Goal: Task Accomplishment & Management: Use online tool/utility

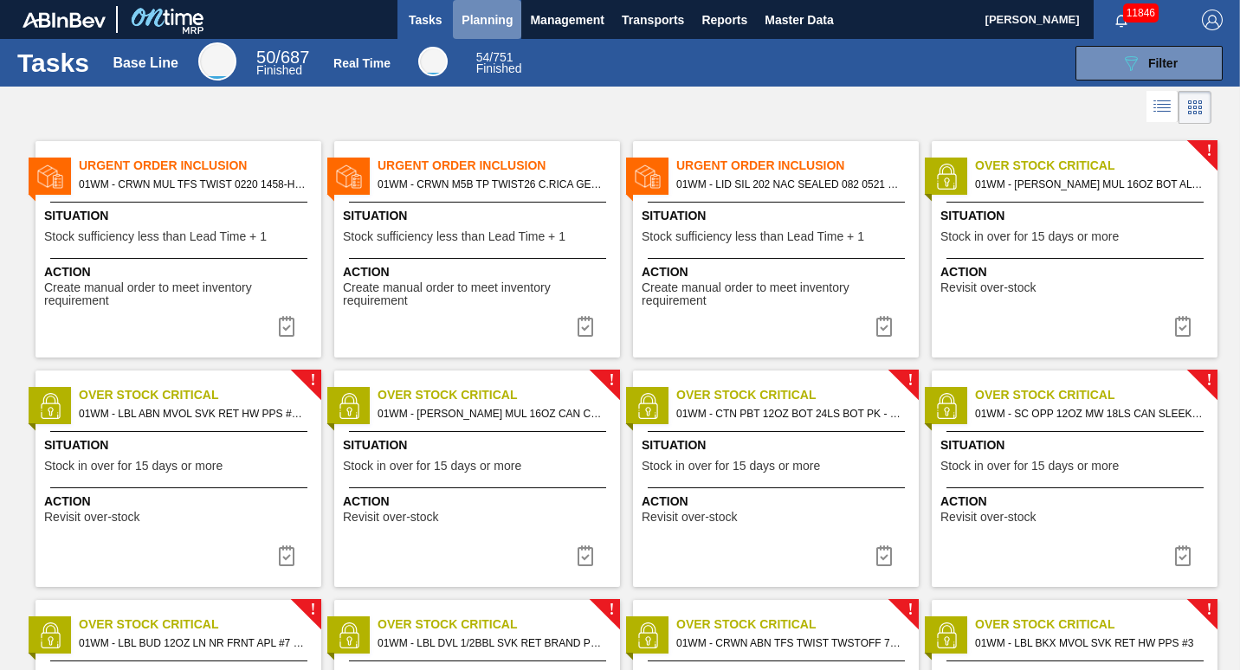
click at [486, 24] on span "Planning" at bounding box center [487, 20] width 51 height 21
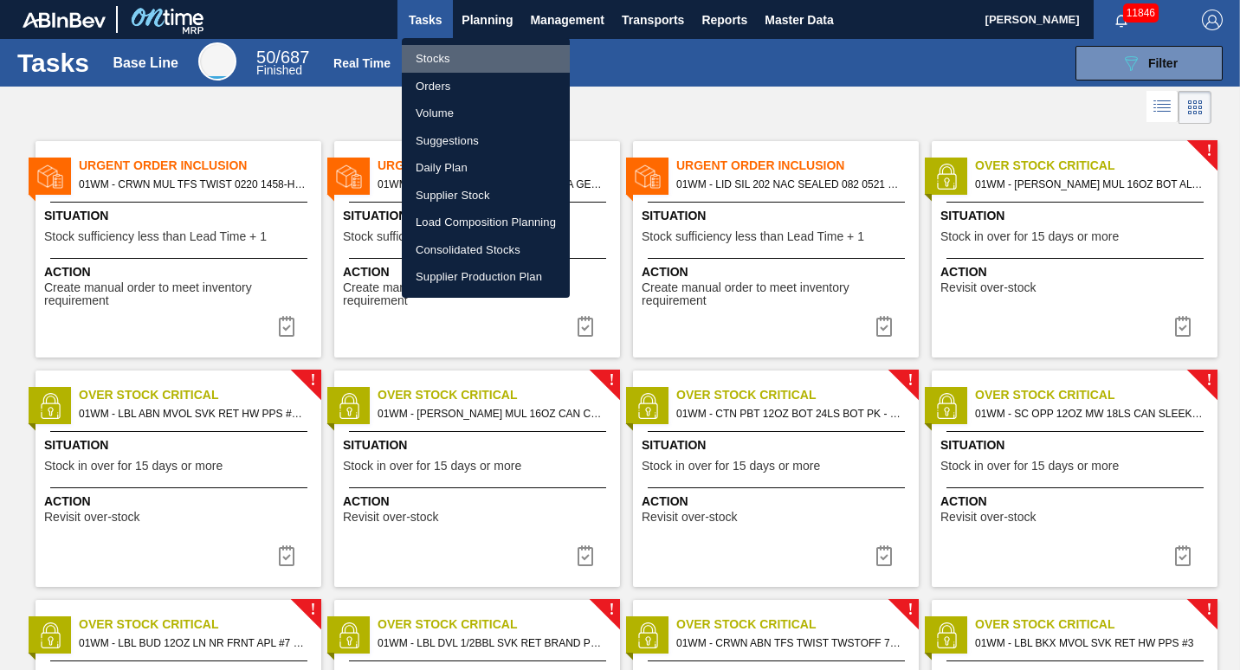
click at [476, 52] on li "Stocks" at bounding box center [486, 59] width 168 height 28
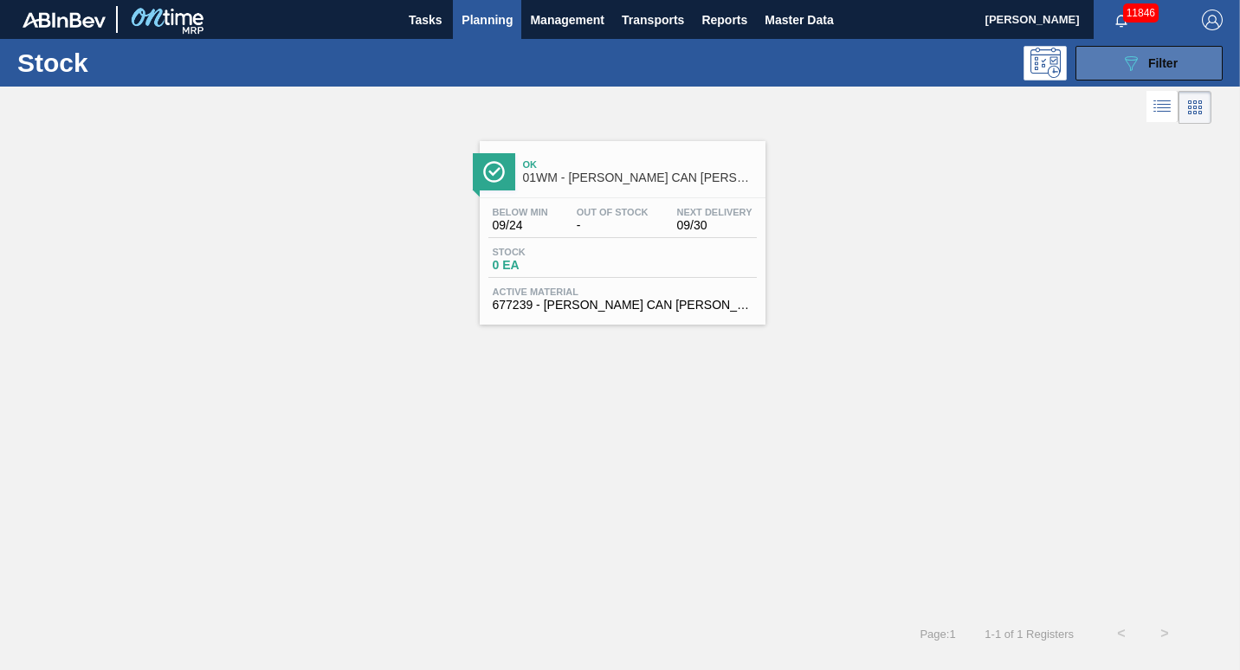
click at [1121, 68] on icon "089F7B8B-B2A5-4AFE-B5C0-19BA573D28AC" at bounding box center [1131, 63] width 21 height 21
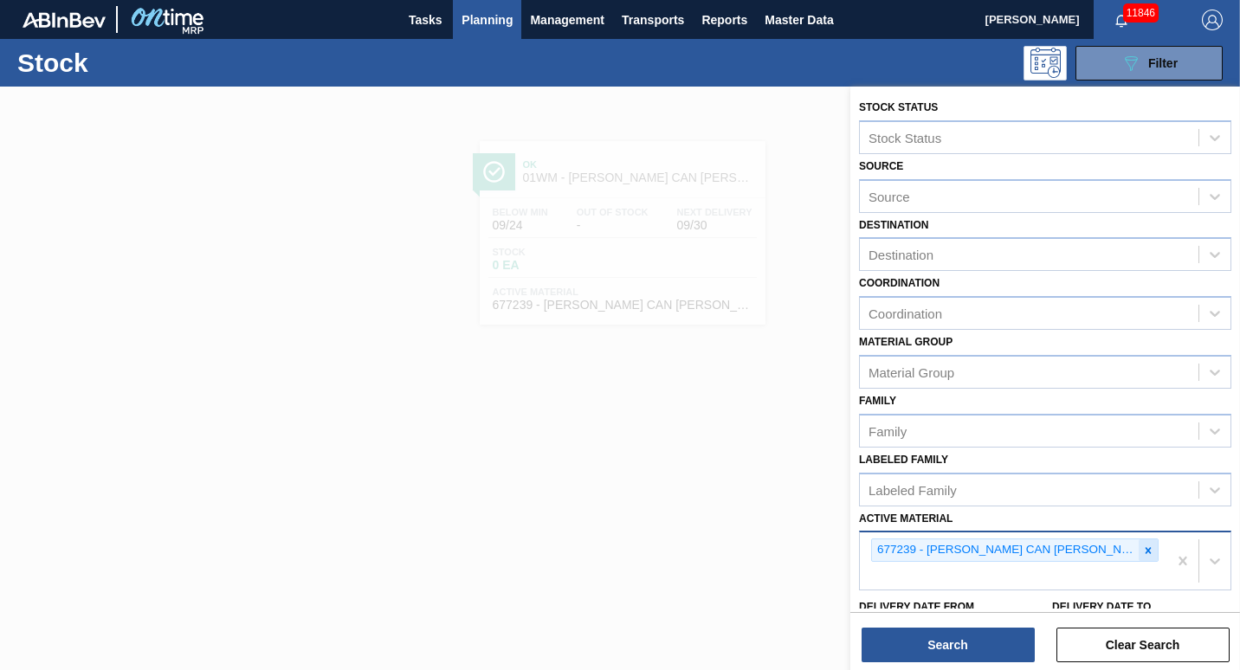
click at [1141, 558] on div at bounding box center [1148, 551] width 19 height 22
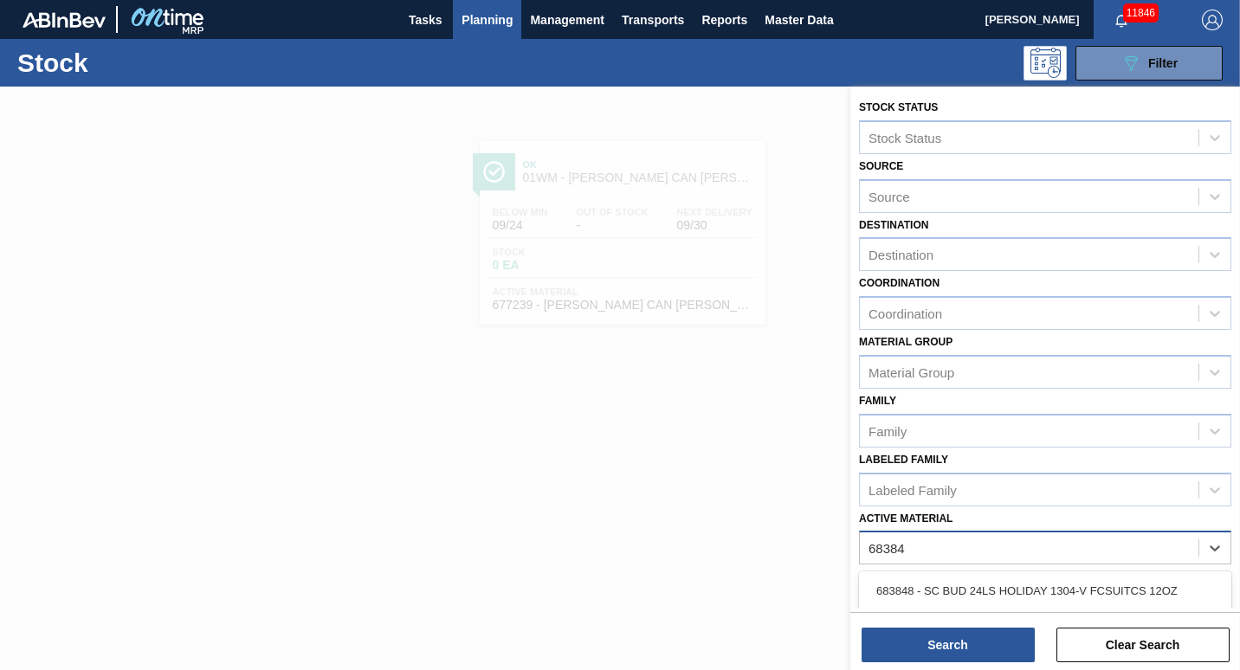
type Material "683848"
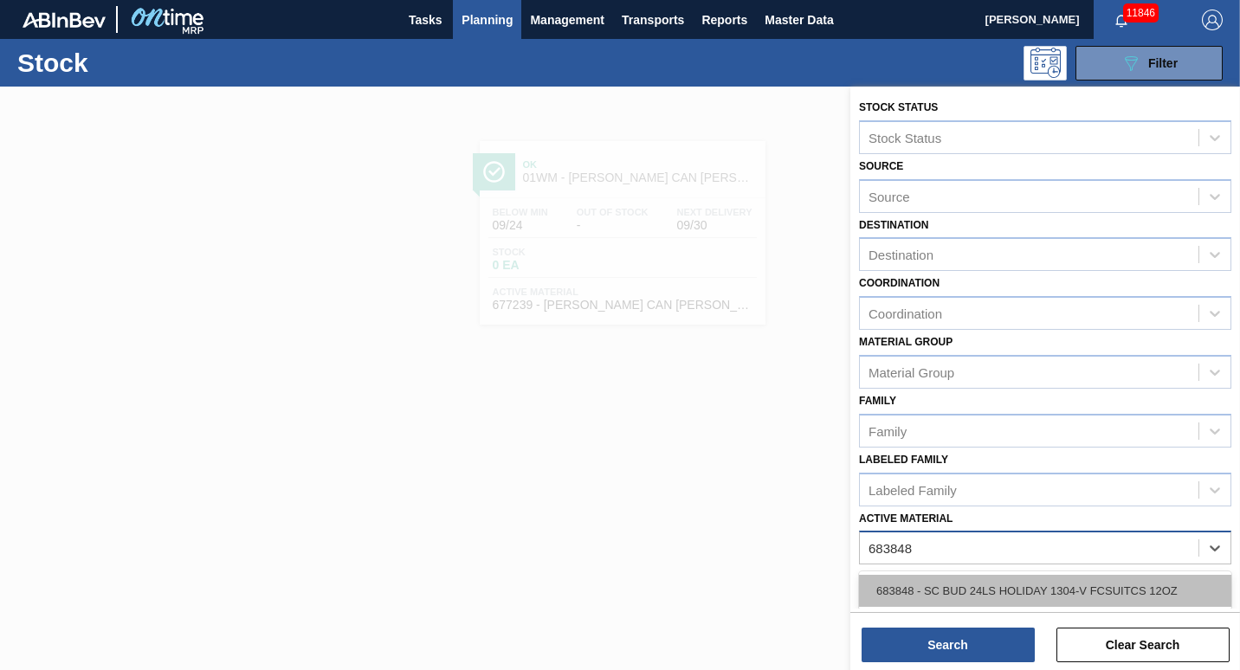
click at [960, 597] on div "683848 - SC BUD 24LS HOLIDAY 1304-V FCSUITCS 12OZ" at bounding box center [1045, 591] width 372 height 32
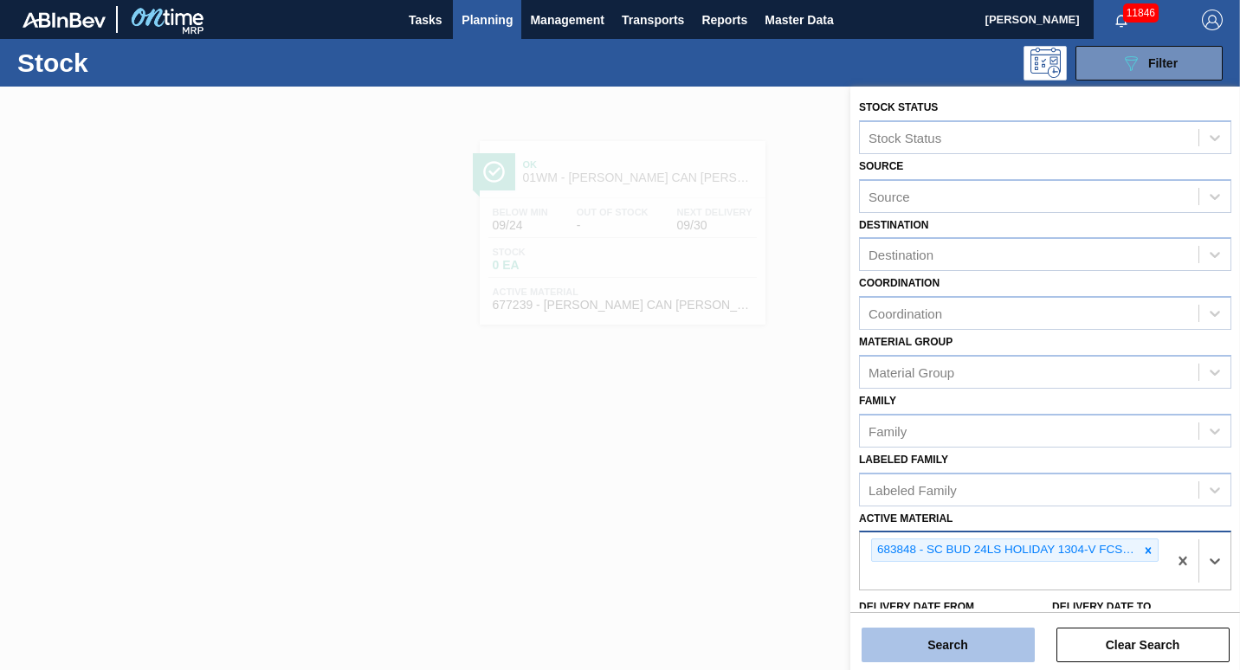
click at [951, 640] on button "Search" at bounding box center [948, 645] width 173 height 35
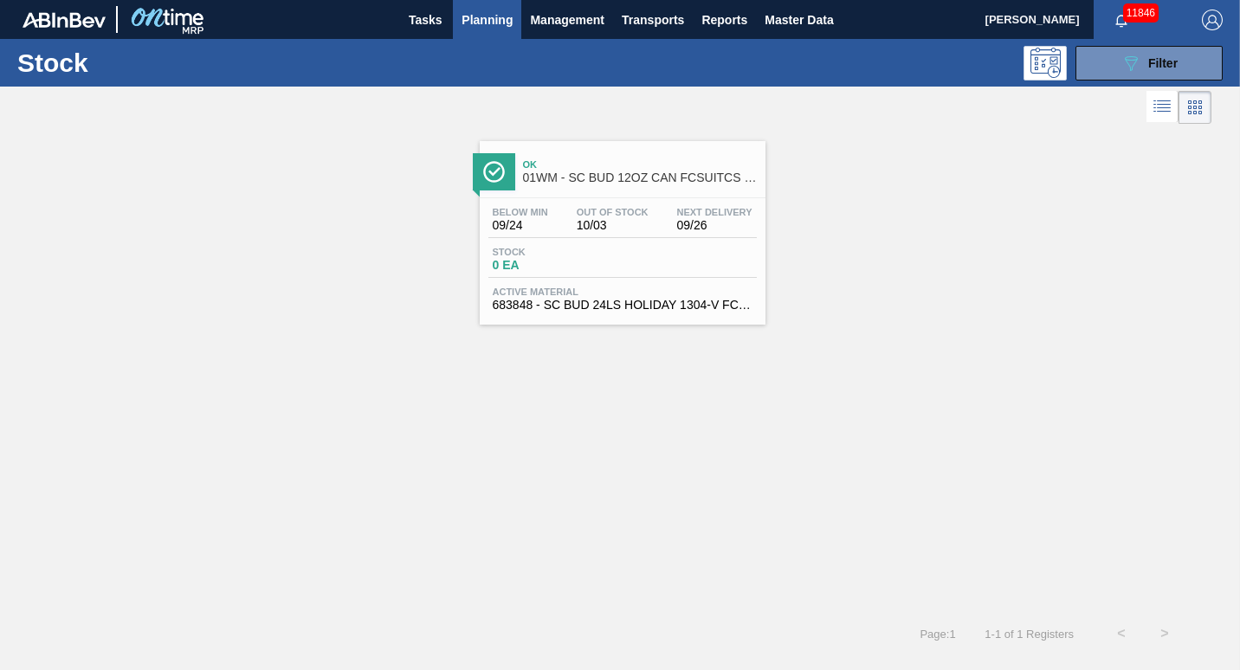
click at [554, 286] on div "Below Min 09/24 Out Of Stock 10/03 Next Delivery 09/26 Stock 0 EA Active Materi…" at bounding box center [623, 257] width 286 height 118
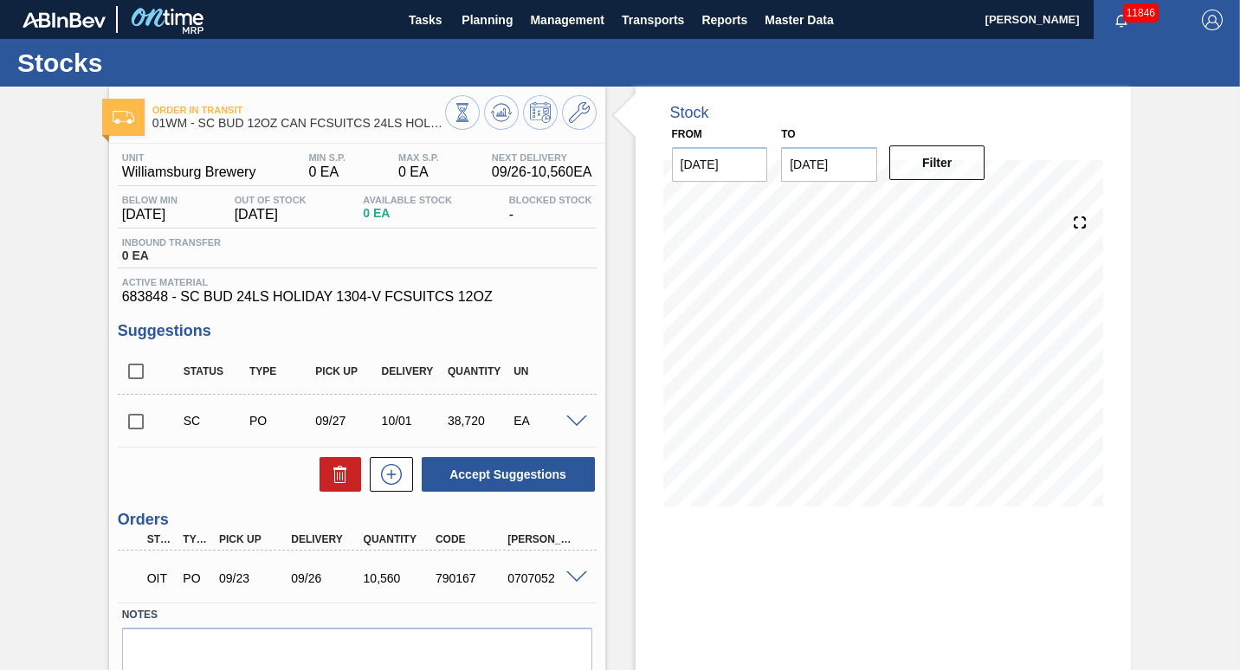
click at [570, 417] on div "SC PO 09/27 10/01 38,720 EA" at bounding box center [357, 420] width 479 height 43
click at [574, 437] on div "SC PO 09/27 10/01 38,720 EA" at bounding box center [357, 420] width 479 height 43
click at [578, 425] on span at bounding box center [577, 422] width 21 height 13
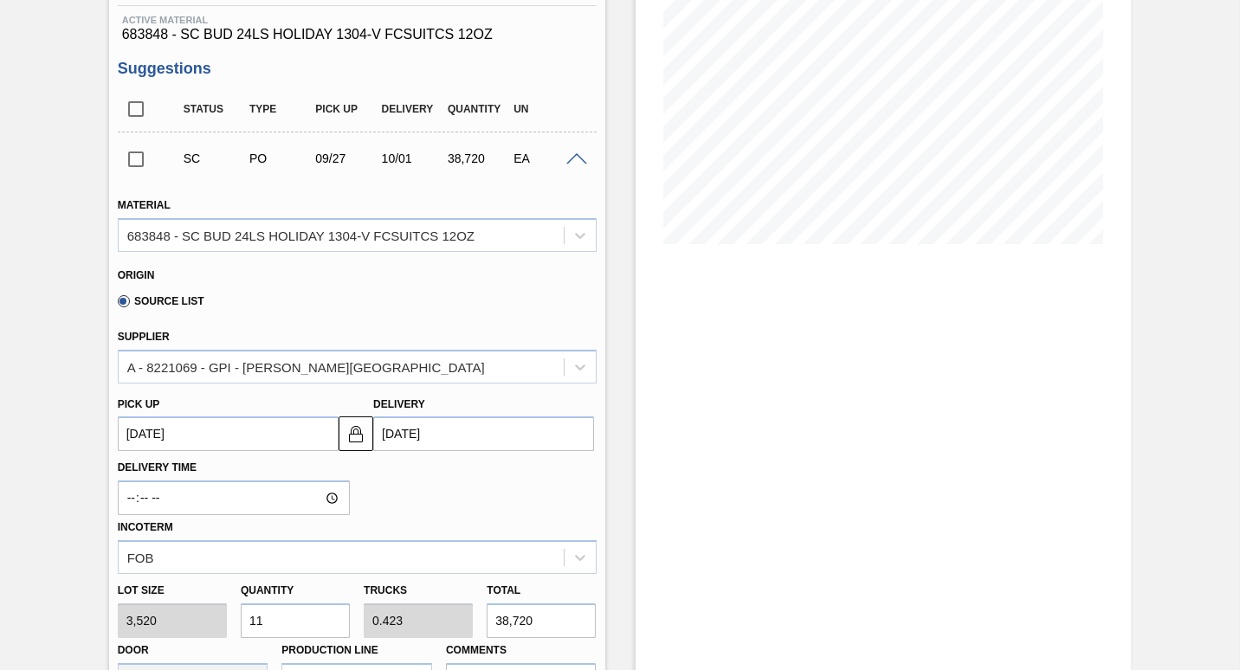
scroll to position [262, 0]
click at [133, 161] on input "checkbox" at bounding box center [136, 160] width 36 height 36
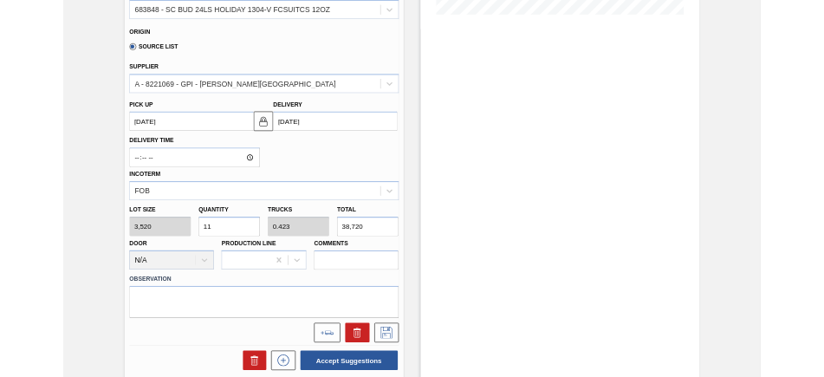
scroll to position [482, 0]
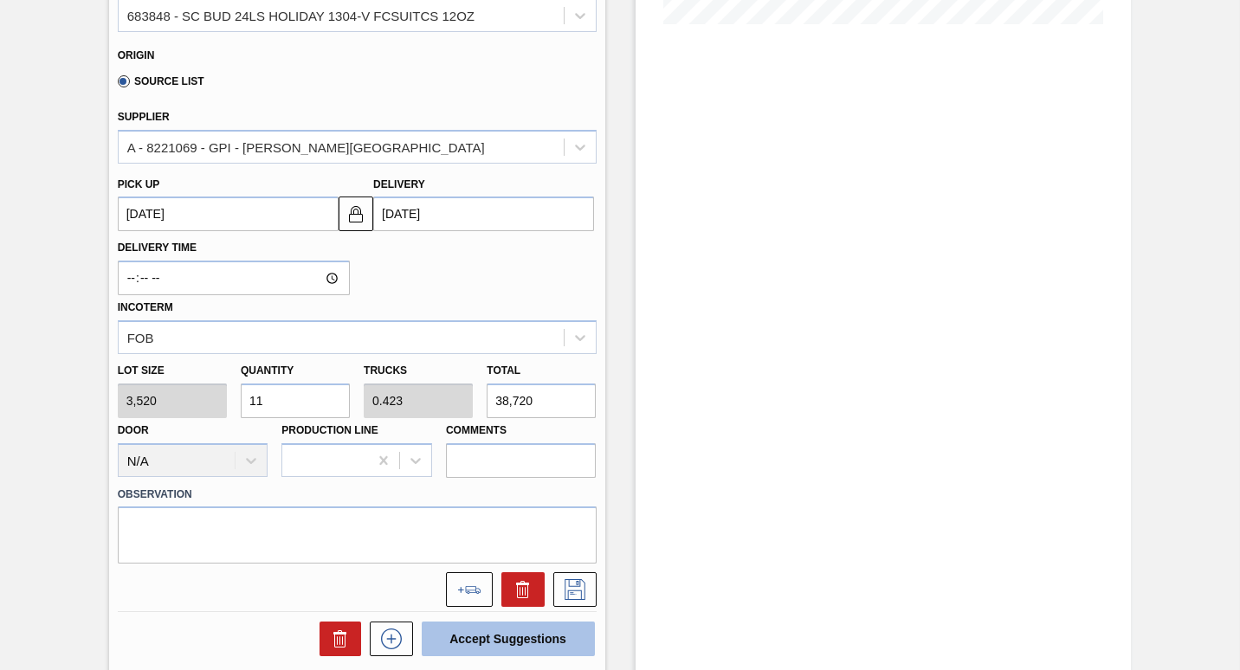
click at [475, 654] on button "Accept Suggestions" at bounding box center [508, 639] width 173 height 35
checkbox input "false"
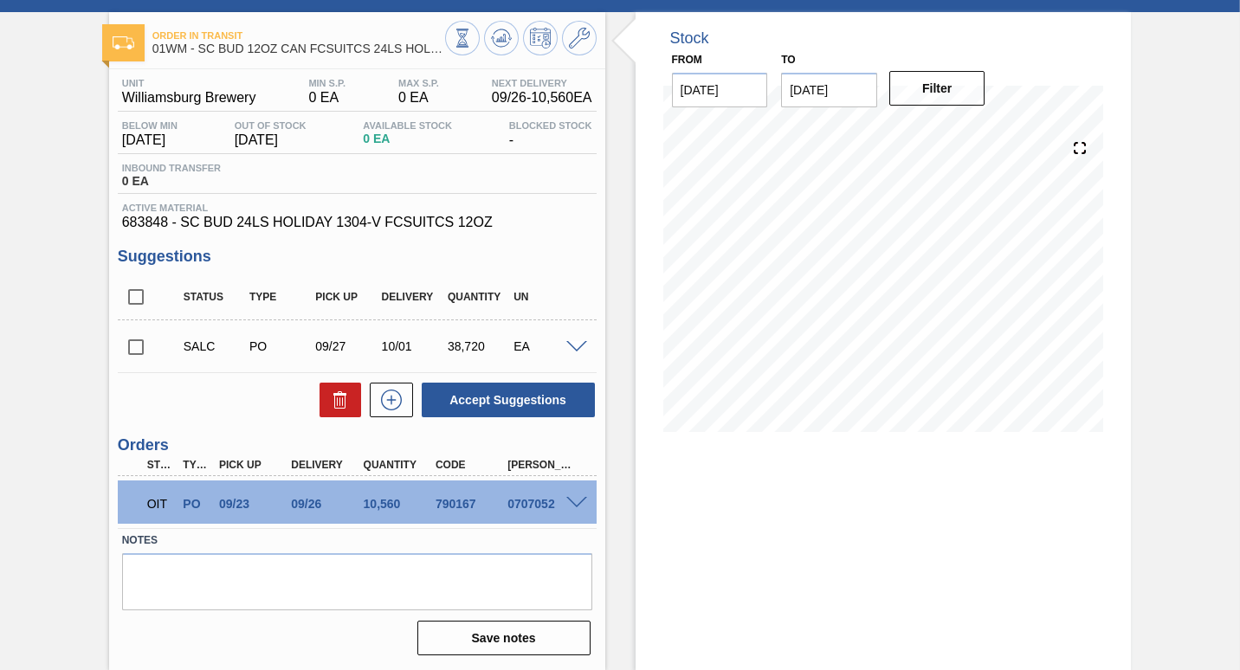
scroll to position [0, 0]
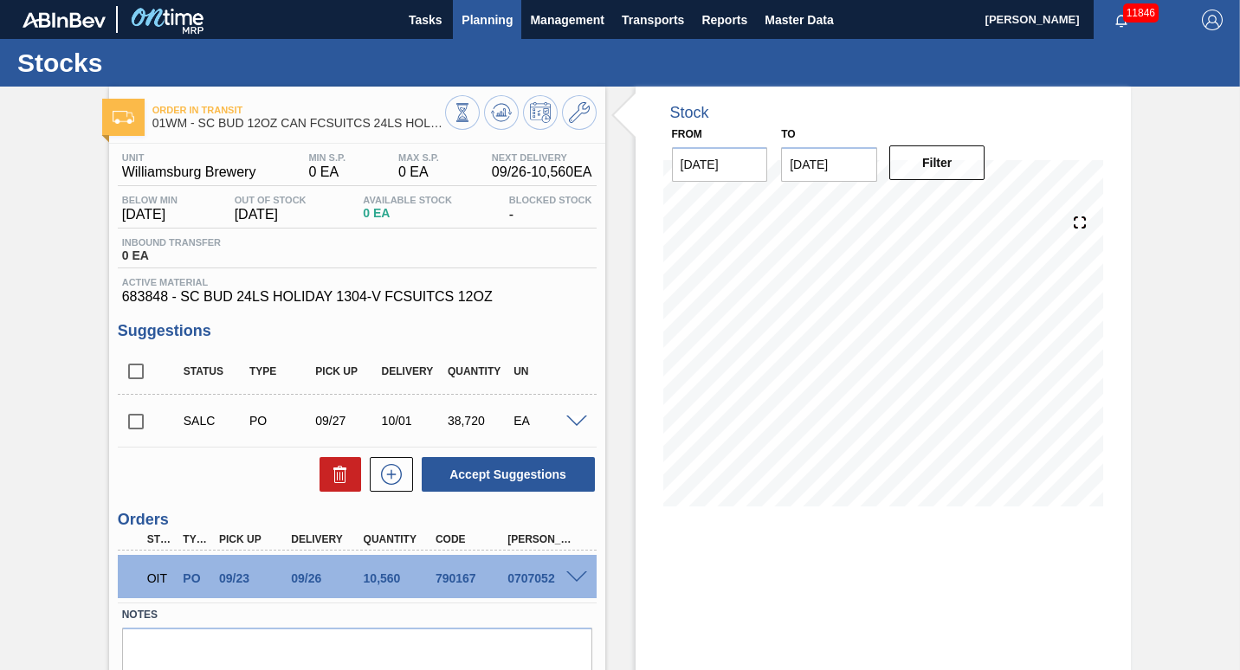
click at [489, 9] on button "Planning" at bounding box center [487, 19] width 68 height 39
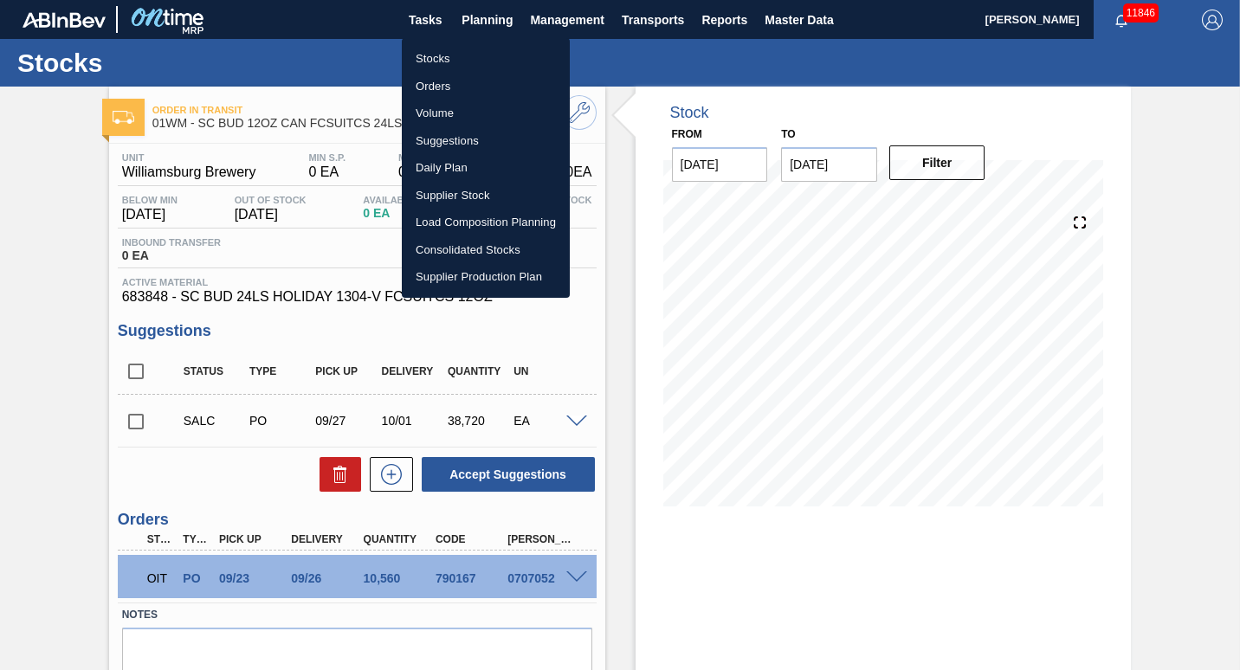
click at [451, 222] on li "Load Composition Planning" at bounding box center [486, 223] width 168 height 28
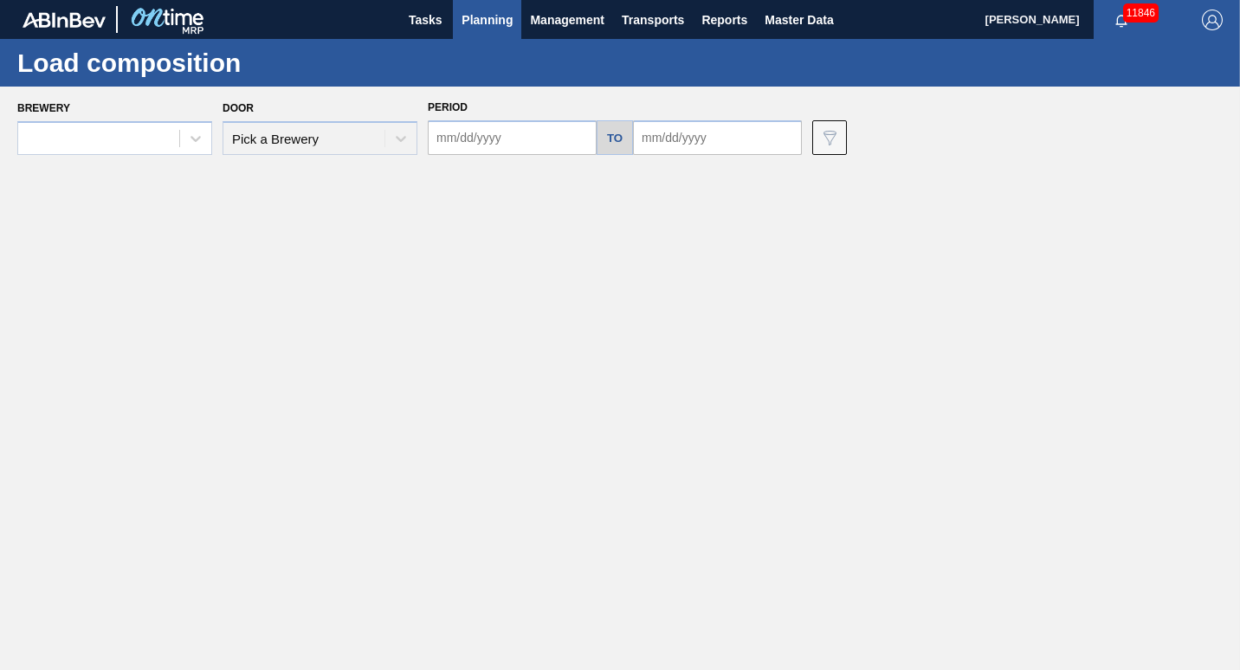
type input "[DATE]"
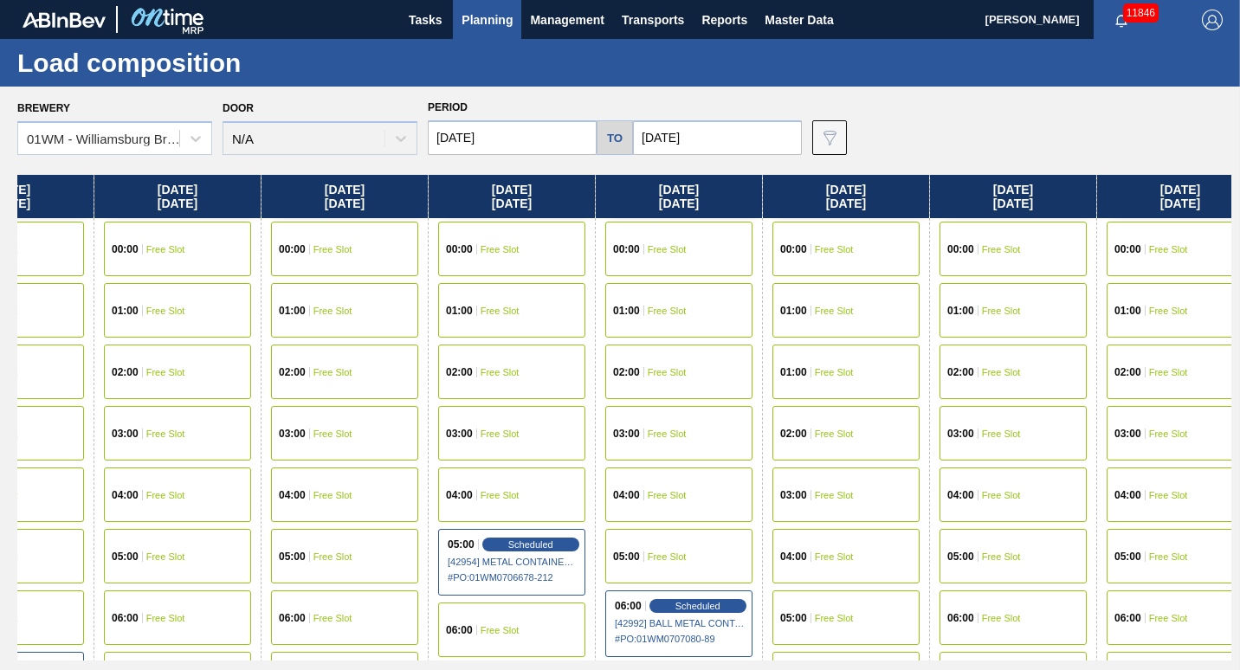
drag, startPoint x: 975, startPoint y: 190, endPoint x: 329, endPoint y: 269, distance: 651.1
click at [329, 269] on div "[DATE] 00:00 Free Slot 01:00 Free Slot 02:00 Free Slot 03:00 Free Slot 04:00 Fr…" at bounding box center [624, 418] width 1214 height 486
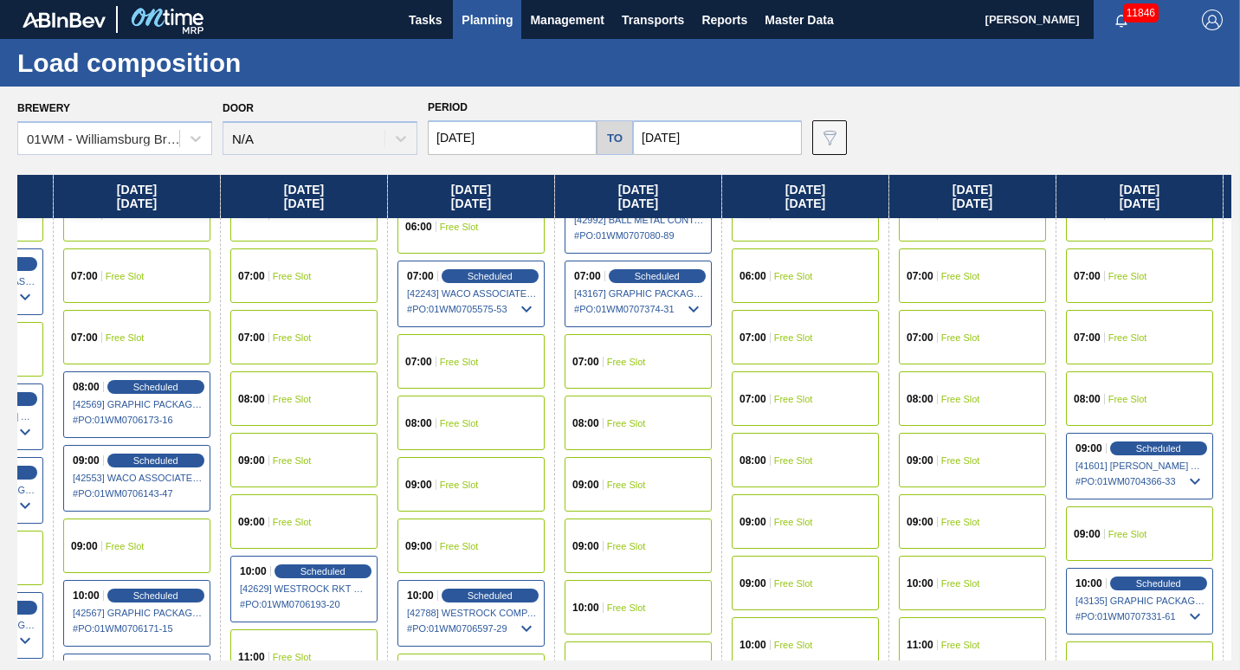
scroll to position [405, 632]
click at [676, 269] on div "Scheduled" at bounding box center [657, 276] width 107 height 16
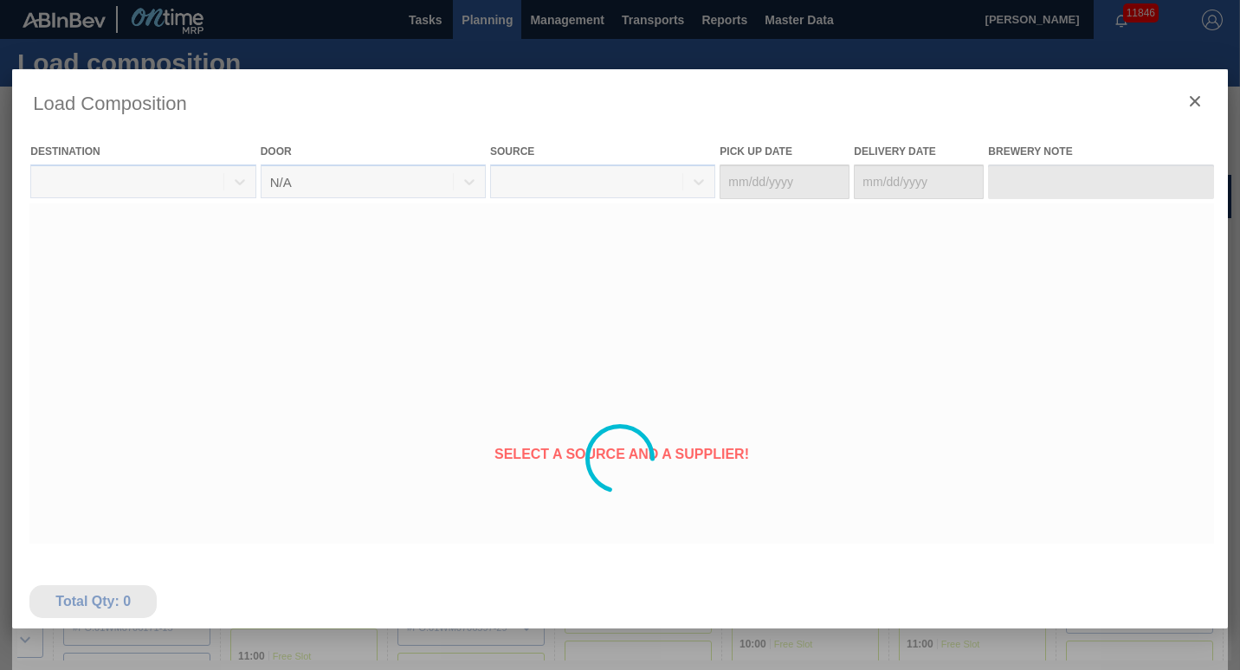
type Date "[DATE]"
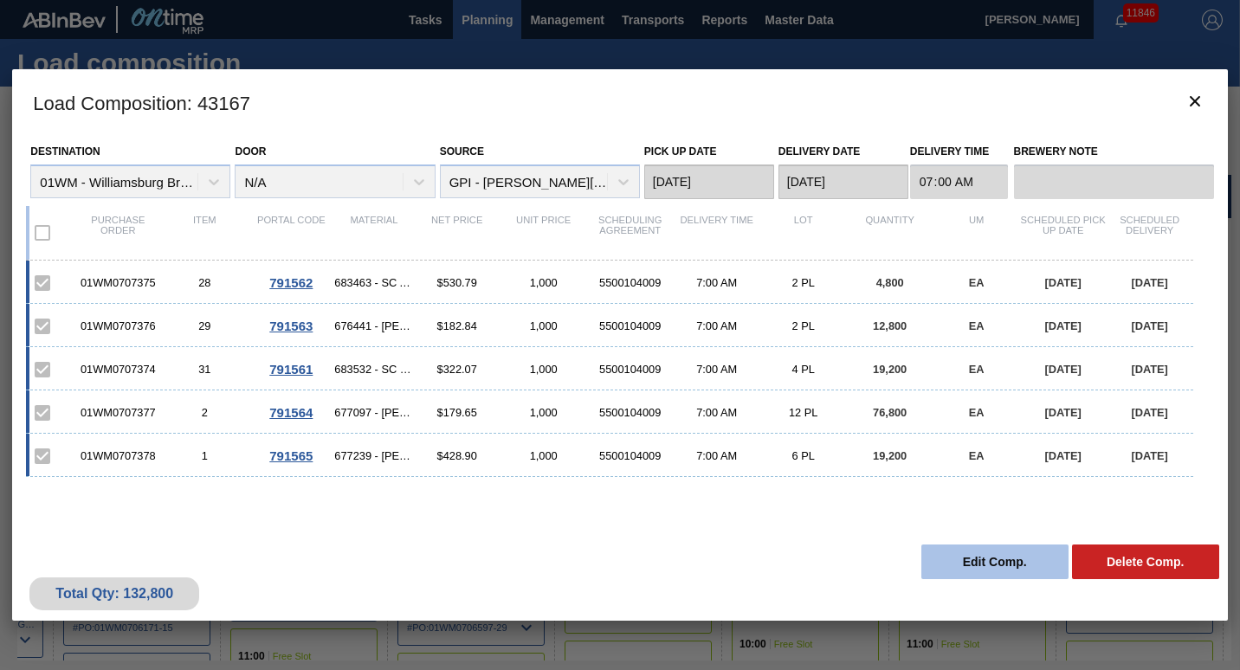
click at [960, 561] on button "Edit Comp." at bounding box center [995, 562] width 147 height 35
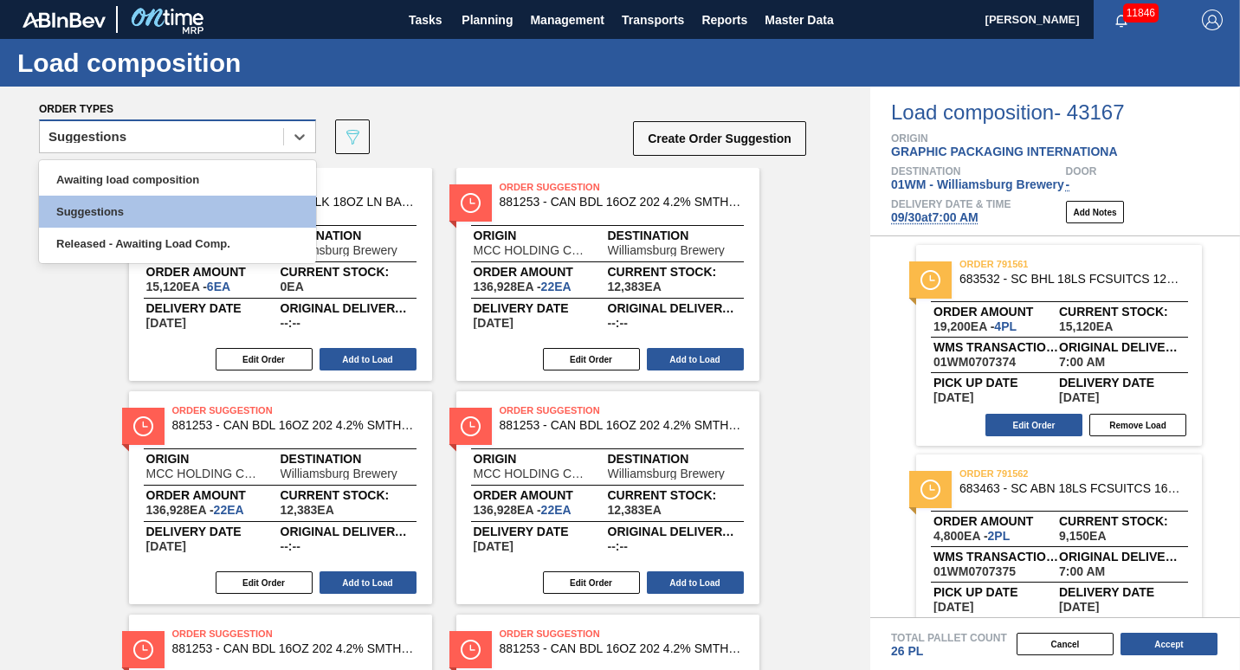
click at [132, 133] on div "Suggestions" at bounding box center [161, 137] width 243 height 25
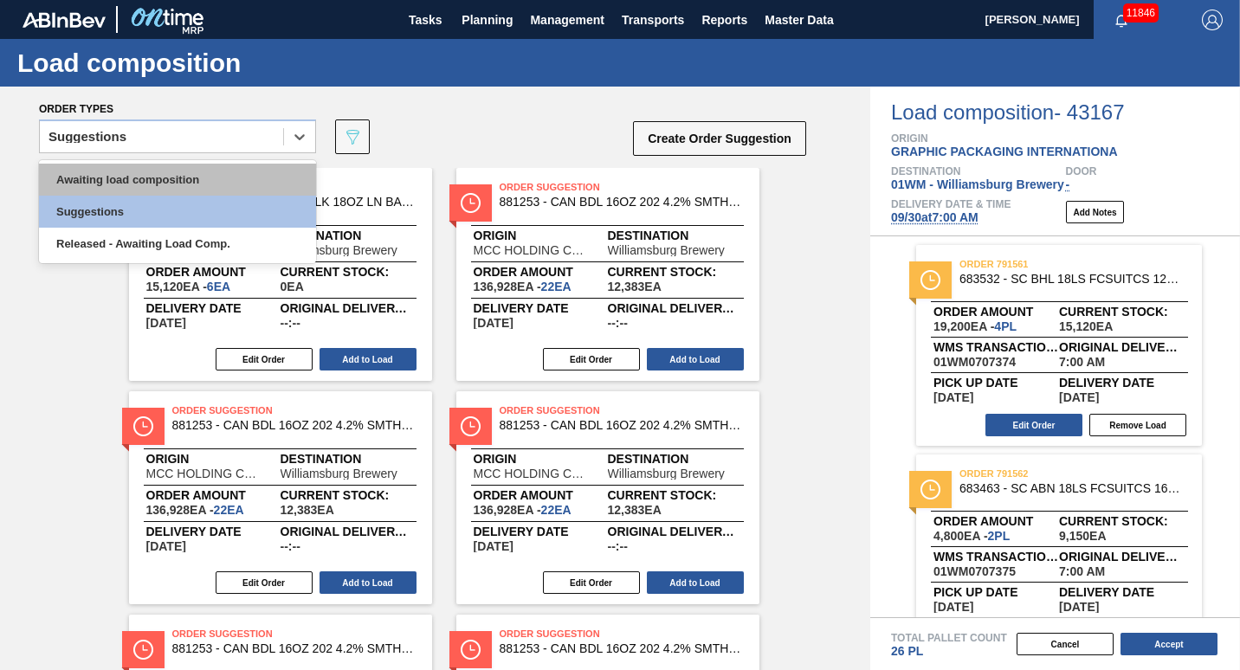
click at [123, 189] on div "Awaiting load composition" at bounding box center [177, 180] width 277 height 32
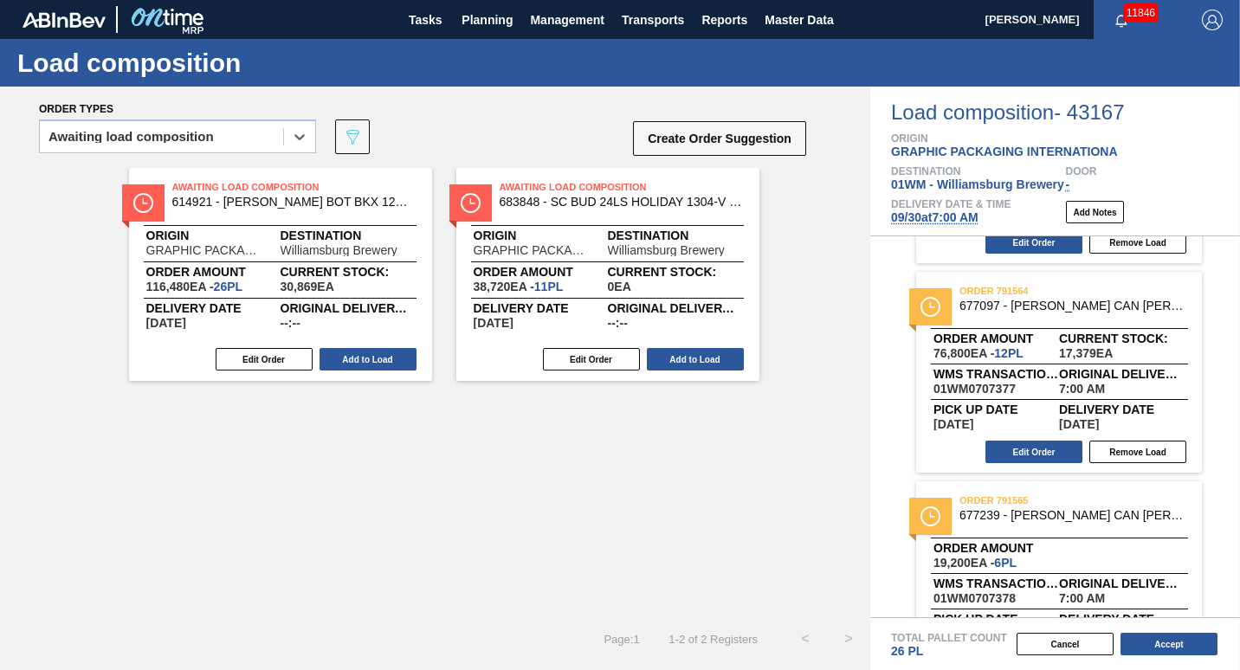
scroll to position [602, 0]
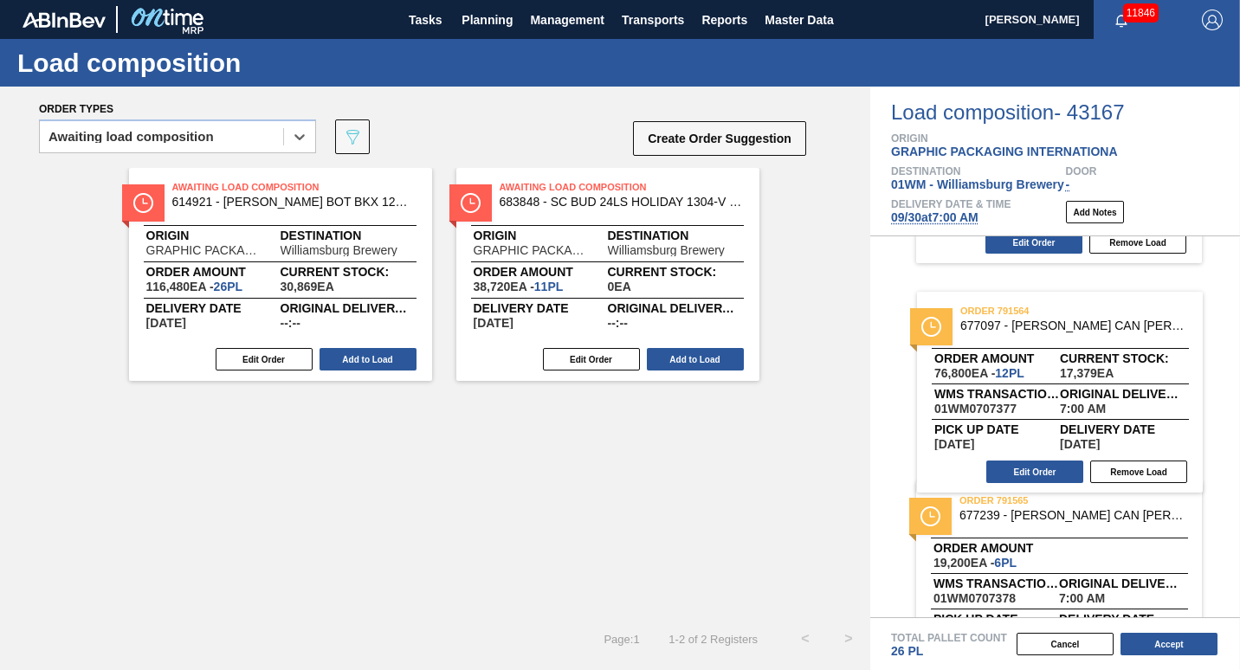
drag, startPoint x: 1112, startPoint y: 402, endPoint x: 1102, endPoint y: 421, distance: 21.7
click at [1102, 421] on div "order 791561 683532 - SC BHL 18LS FCSUITCS 12OZ 0123 167 ABICC Order amount 19,…" at bounding box center [1056, 426] width 370 height 381
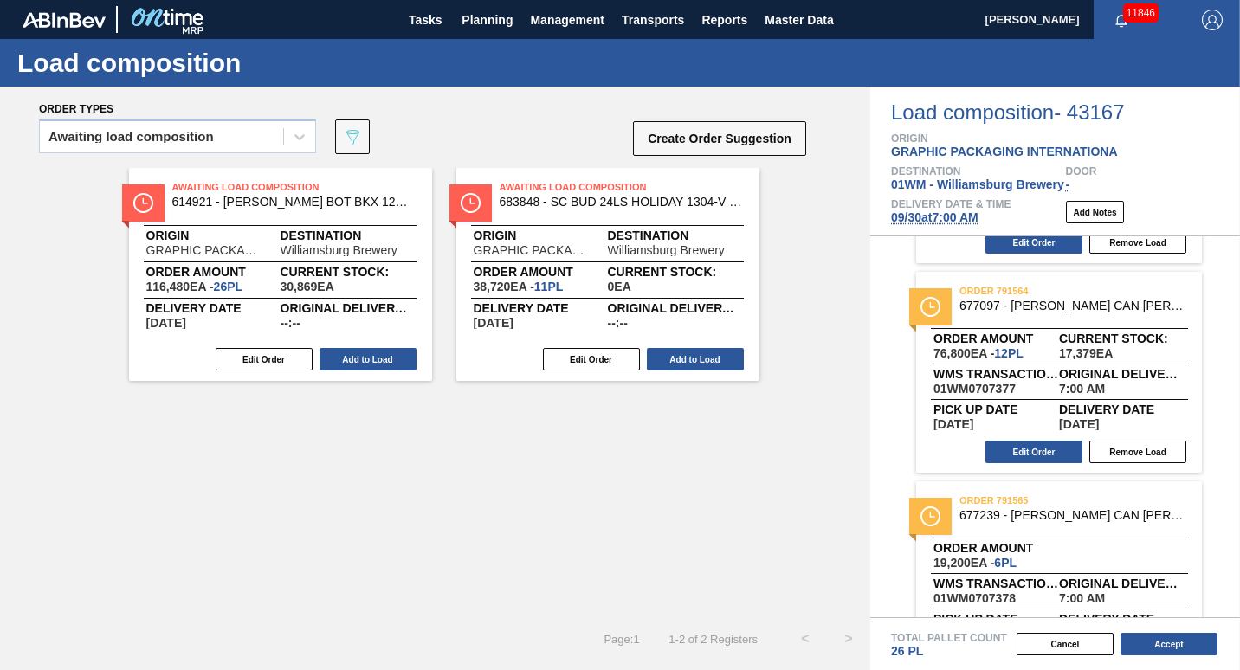
drag, startPoint x: 651, startPoint y: 355, endPoint x: 832, endPoint y: 233, distance: 217.7
click at [832, 233] on div "Awaiting Load Composition 614921 - [PERSON_NAME] BOT BKX 12OZ SNUG 12/12 12OZ B…" at bounding box center [435, 274] width 871 height 213
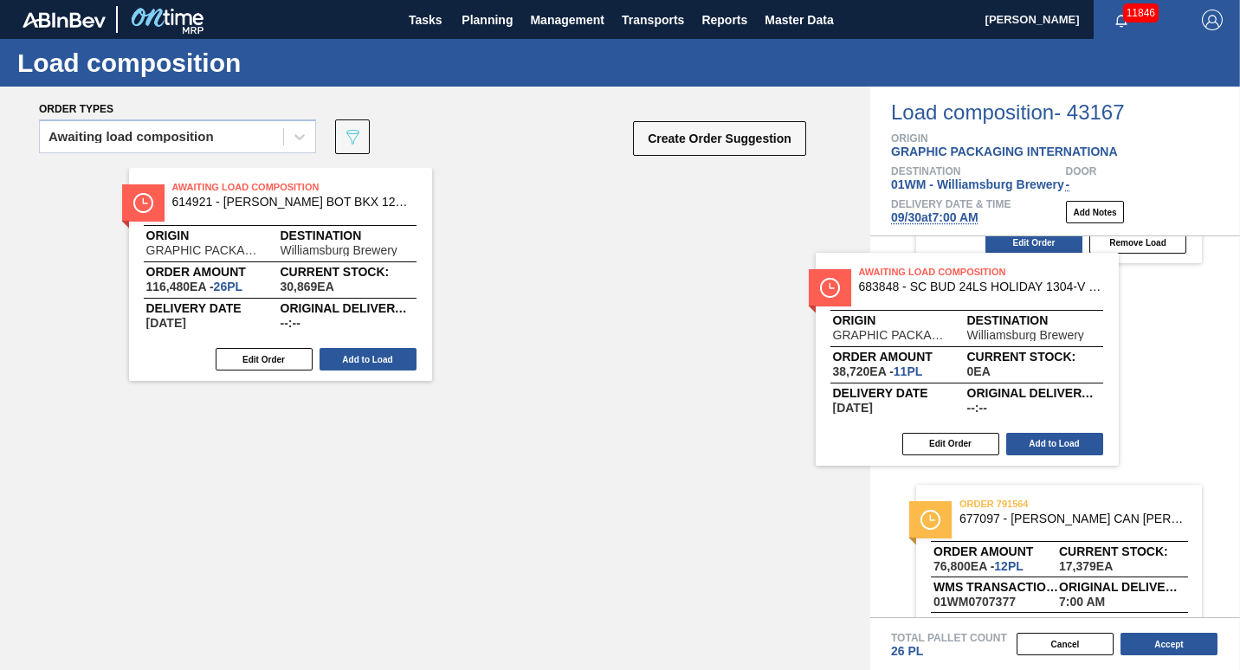
drag, startPoint x: 657, startPoint y: 256, endPoint x: 1060, endPoint y: 357, distance: 415.4
click at [1060, 357] on div "Order types Awaiting load composition 089F7B8B-B2A5-4AFE-B5C0-19BA573D28AC Crea…" at bounding box center [620, 379] width 1240 height 584
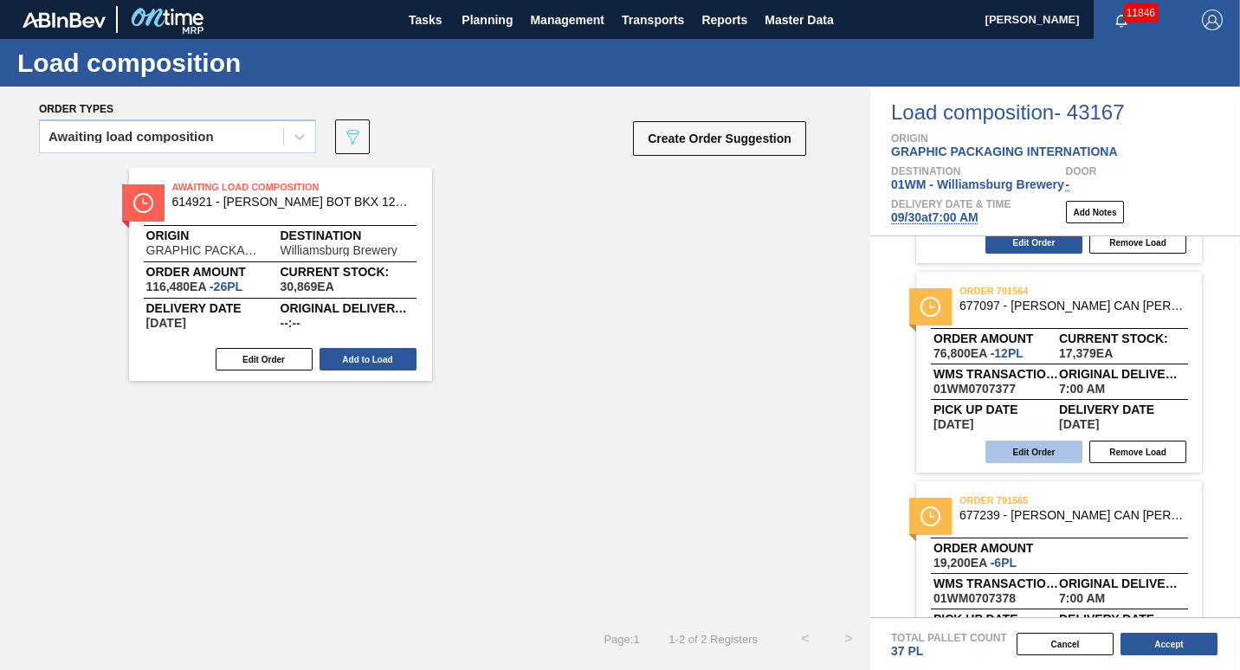
click at [1037, 457] on button "Edit Order" at bounding box center [1034, 452] width 97 height 23
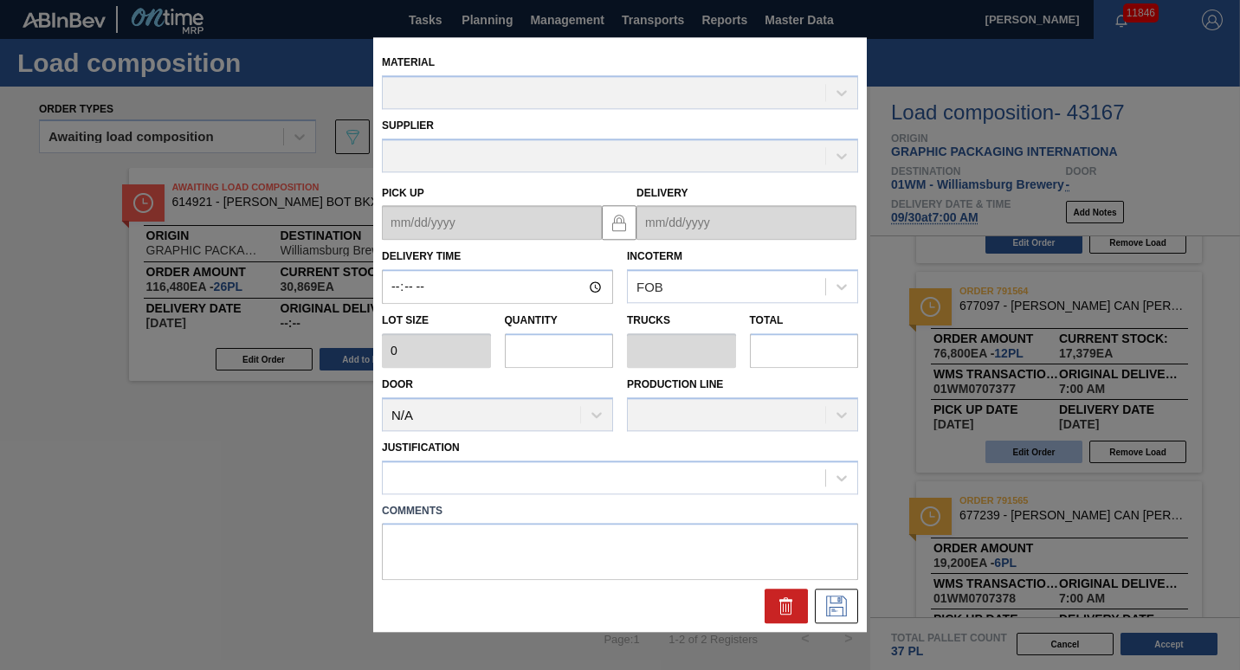
type input "07:00:00"
type input "6,400"
type input "12"
type input "0.462"
type input "76,800"
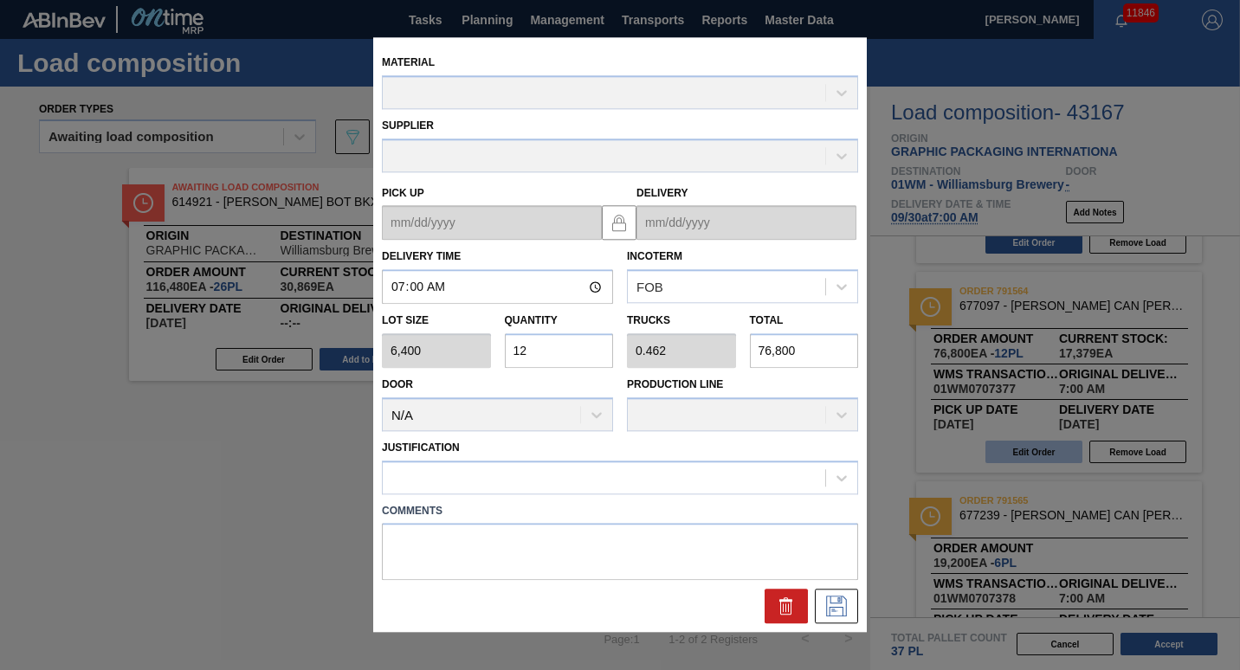
type up "[DATE]"
type input "[DATE]"
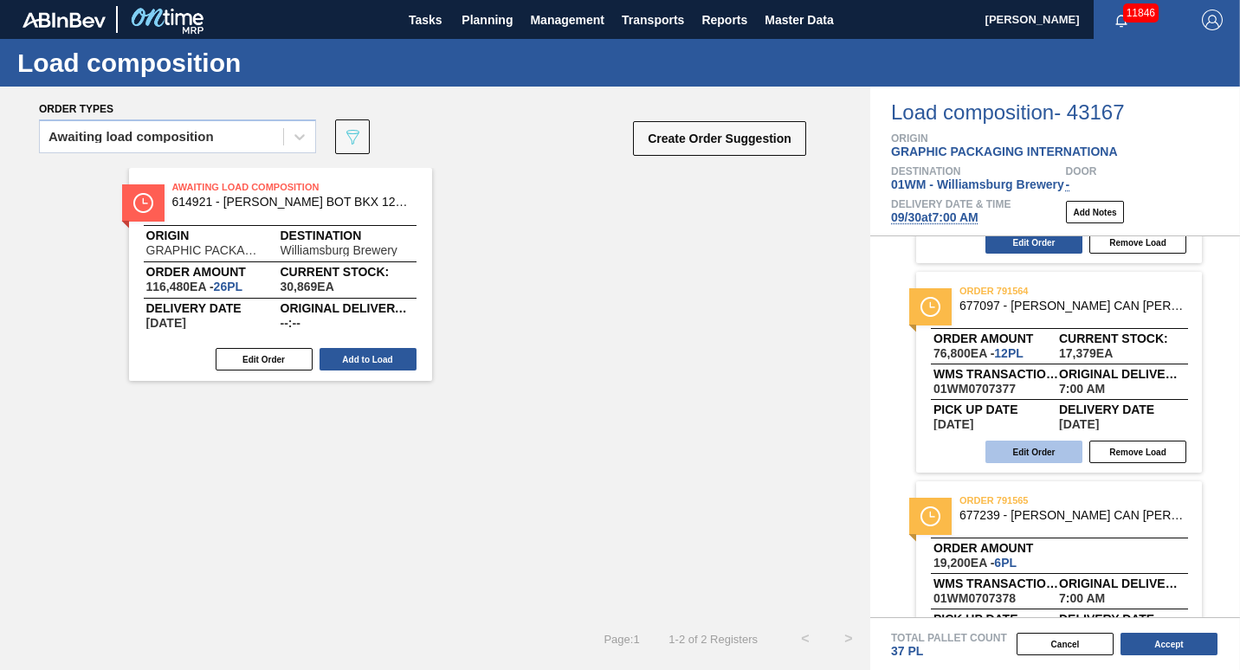
click at [1000, 453] on button "Edit Order" at bounding box center [1034, 452] width 97 height 23
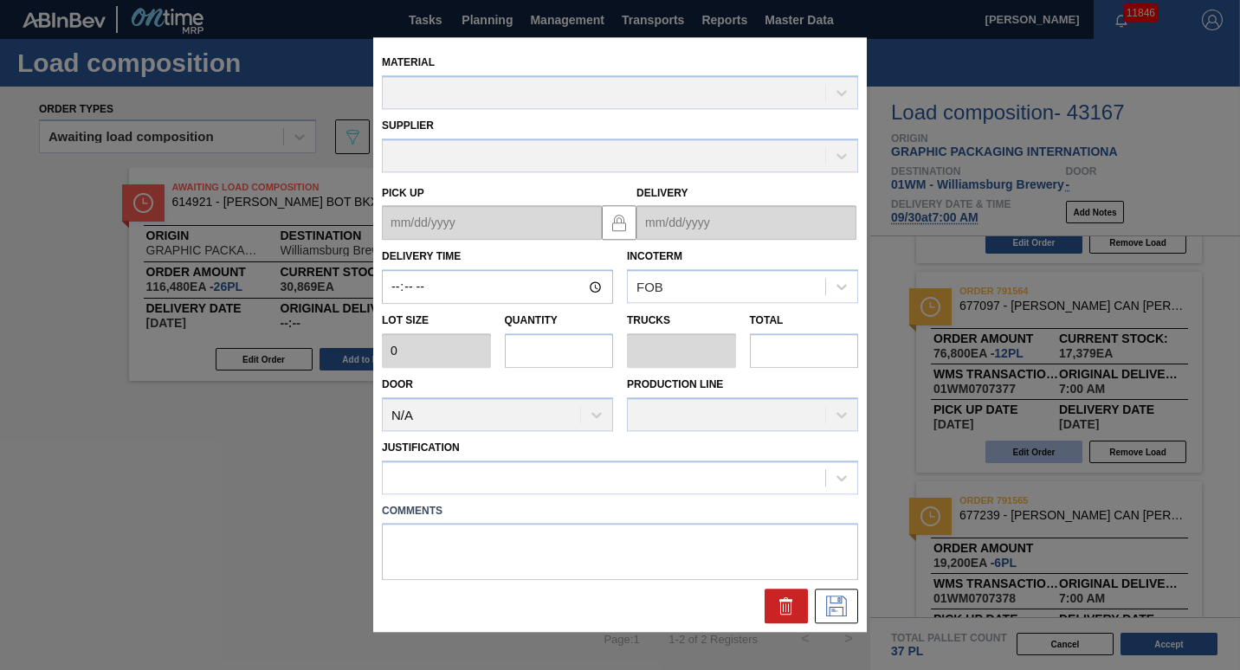
type input "07:00:00"
type input "6,400"
type input "12"
type input "0.462"
type input "76,800"
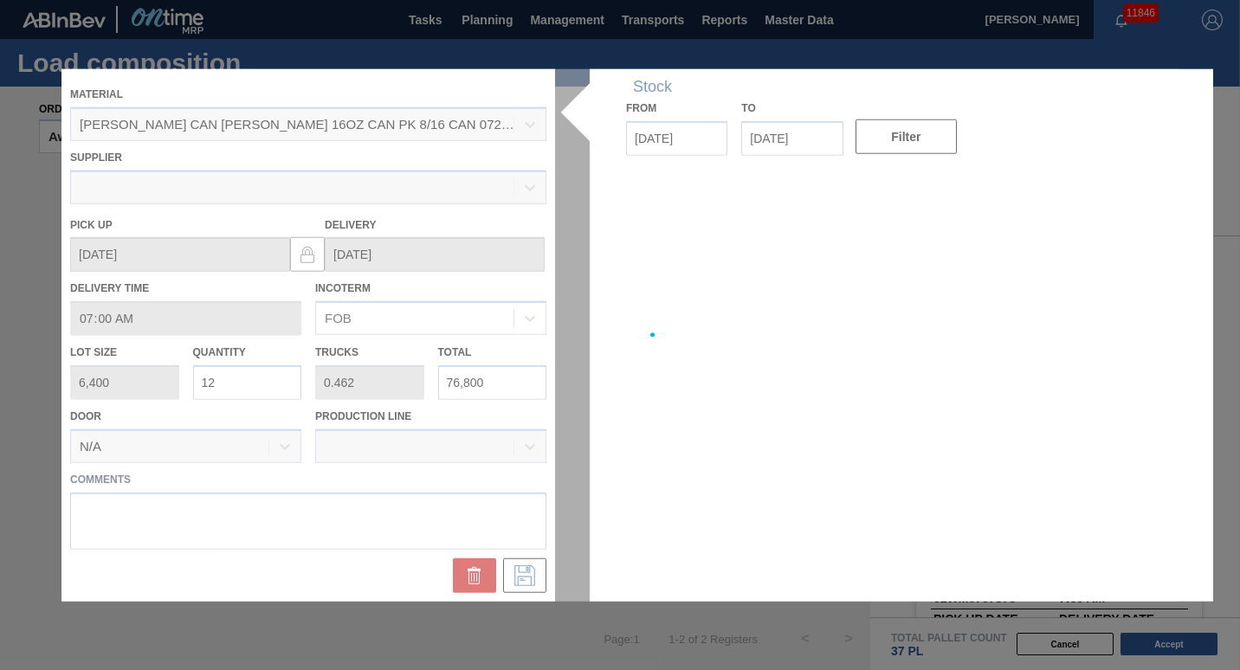
type up "[DATE]"
type input "[DATE]"
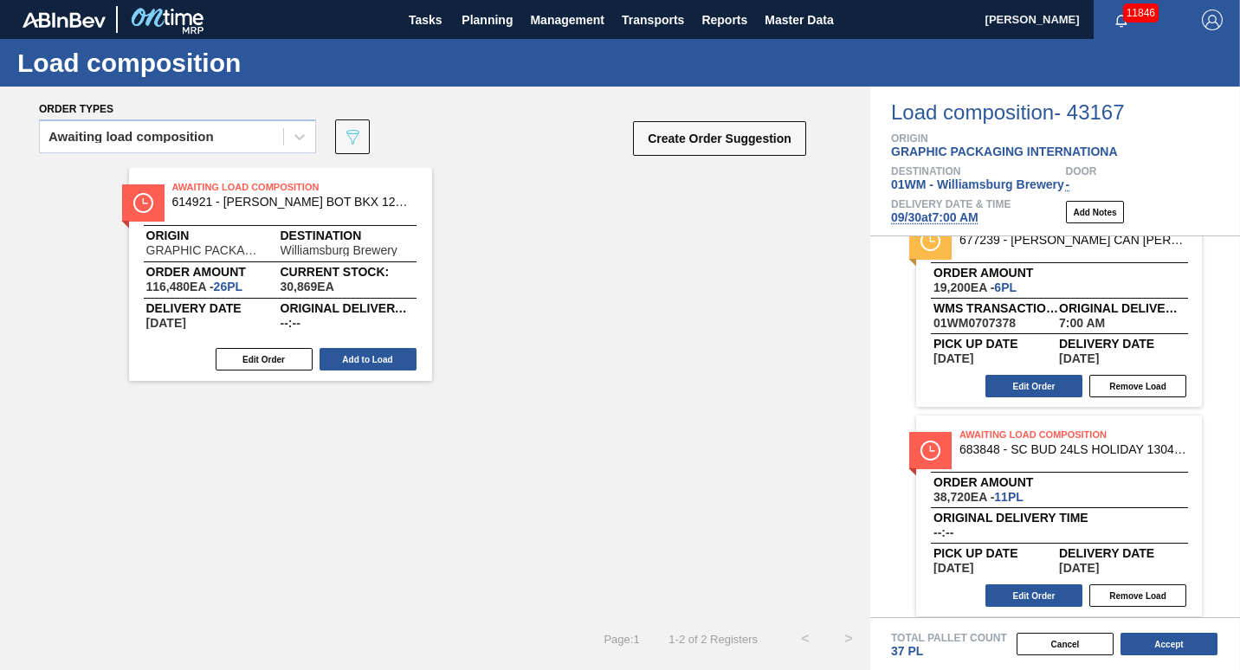
scroll to position [886, 0]
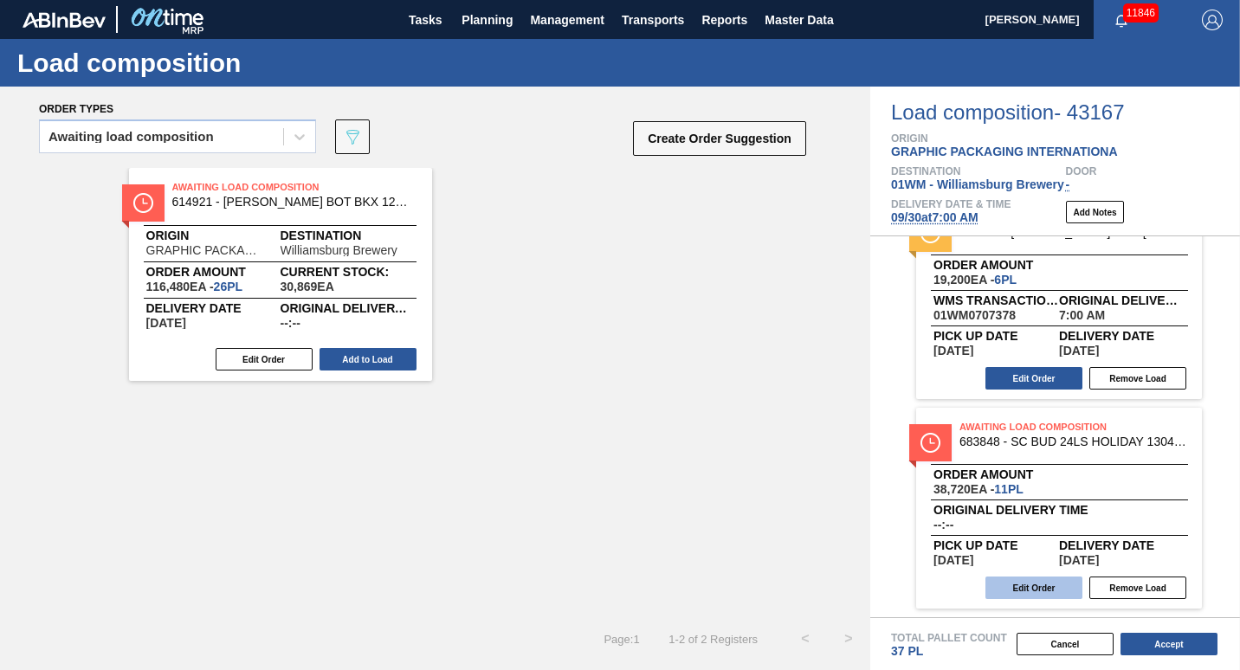
click at [1021, 586] on button "Edit Order" at bounding box center [1034, 588] width 97 height 23
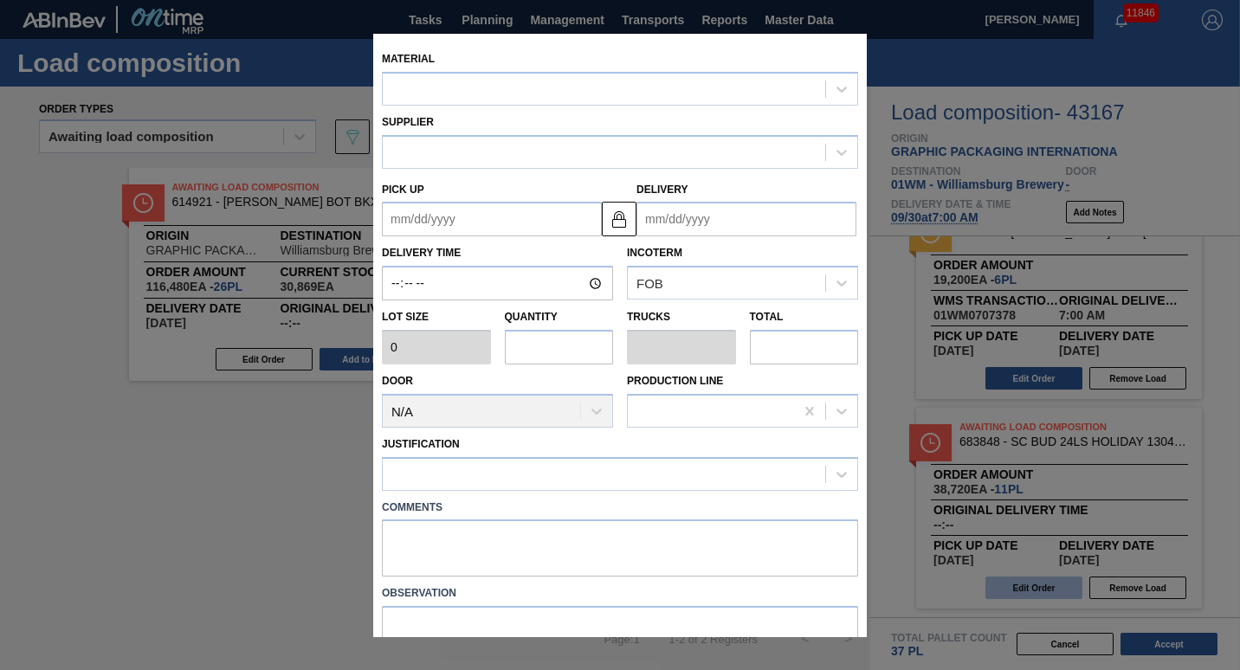
type input "3,520"
type input "11"
type input "0.423"
type input "38,720"
type up "[DATE]"
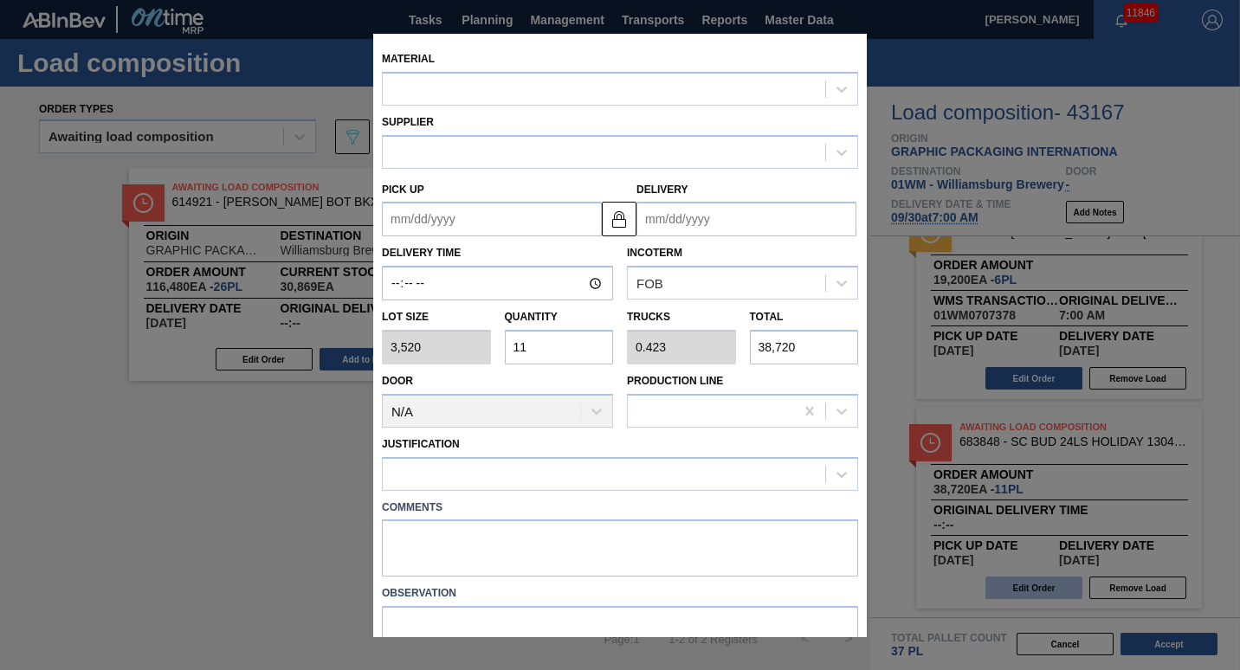
type input "[DATE]"
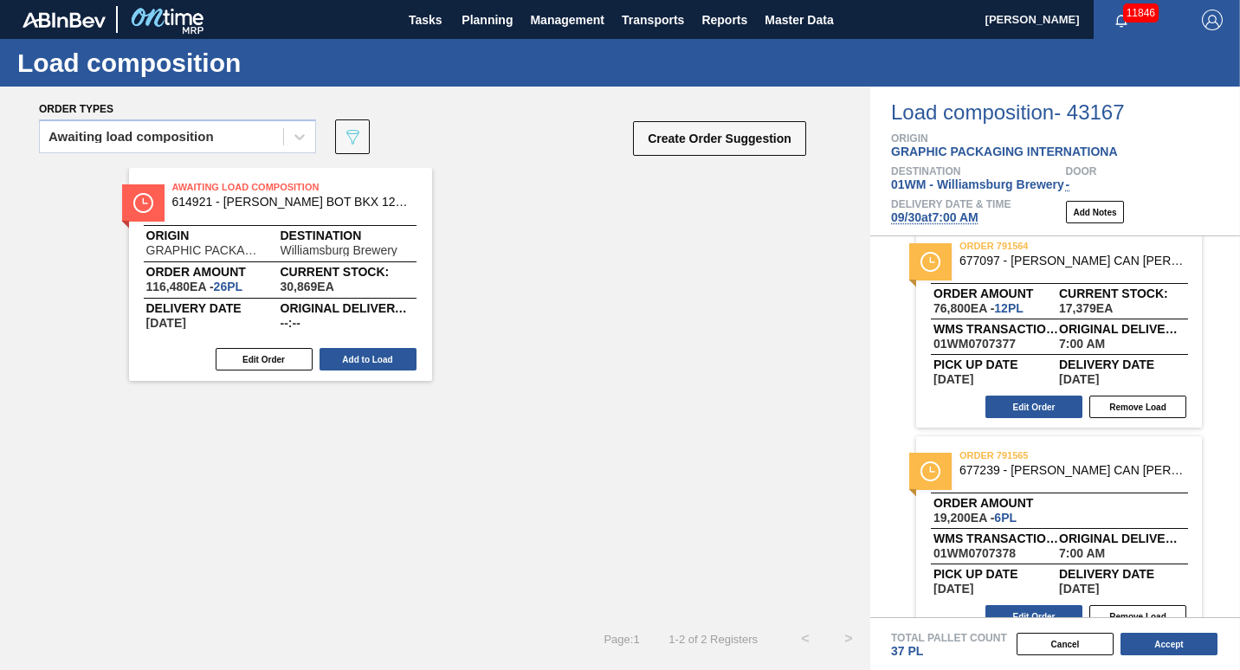
scroll to position [648, 0]
click at [1107, 402] on button "Remove Load" at bounding box center [1138, 406] width 97 height 23
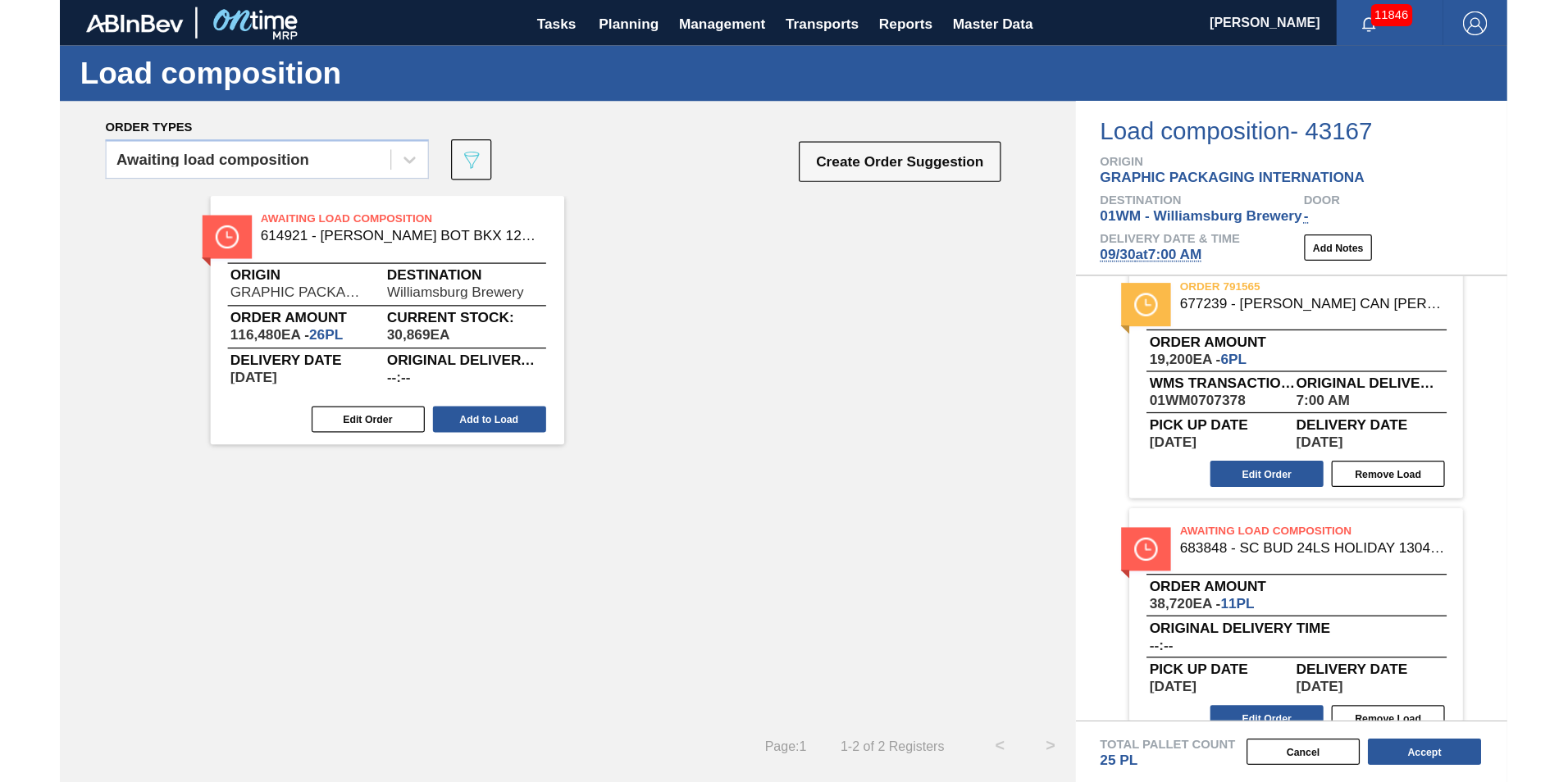
scroll to position [415, 0]
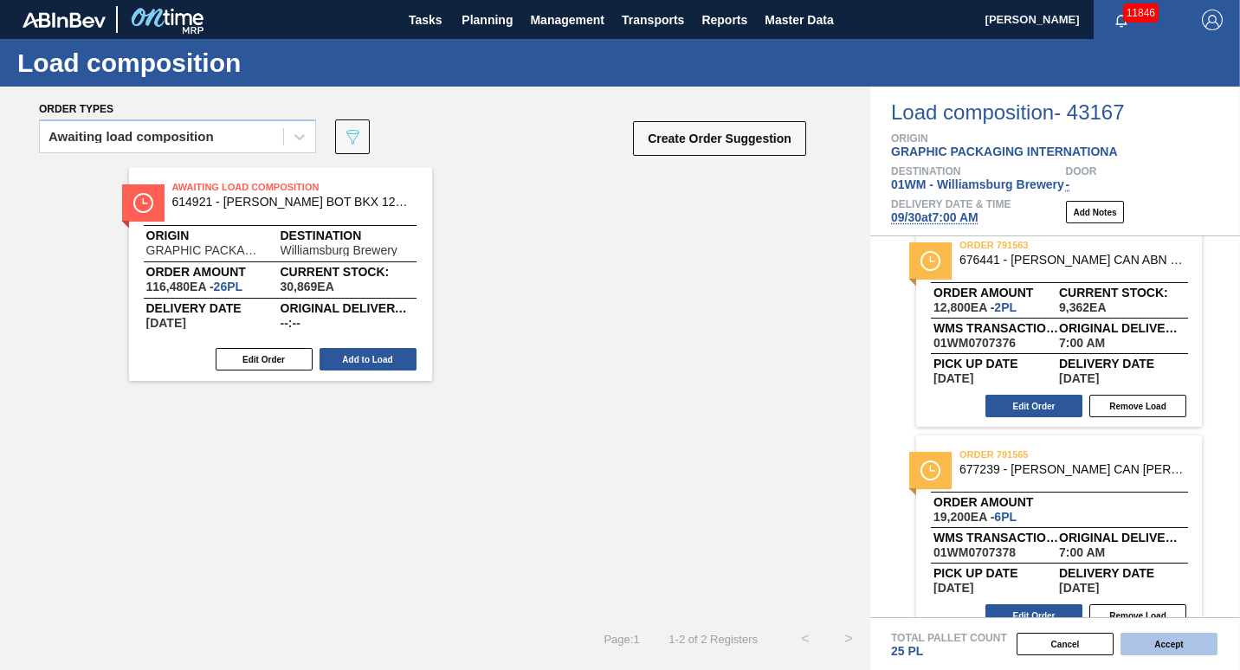
click at [1159, 646] on button "Accept" at bounding box center [1169, 644] width 97 height 23
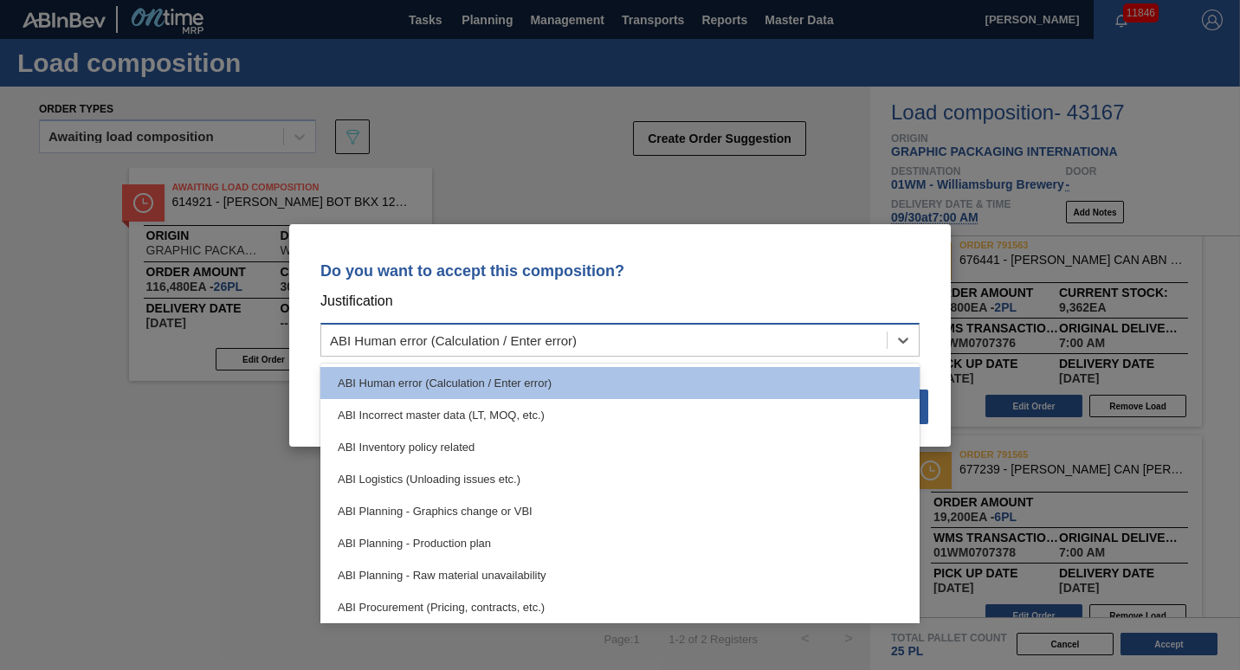
click at [822, 348] on div "ABI Human error (Calculation / Enter error)" at bounding box center [604, 339] width 566 height 25
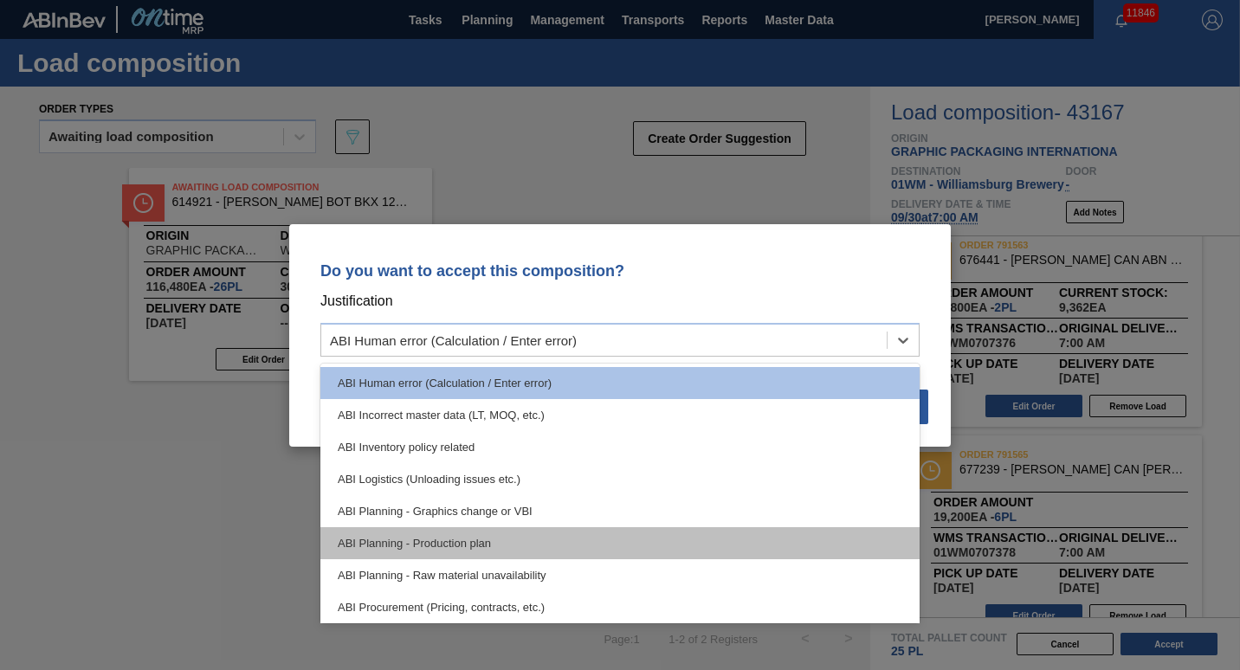
click at [775, 528] on div "ABI Planning - Production plan" at bounding box center [620, 544] width 599 height 32
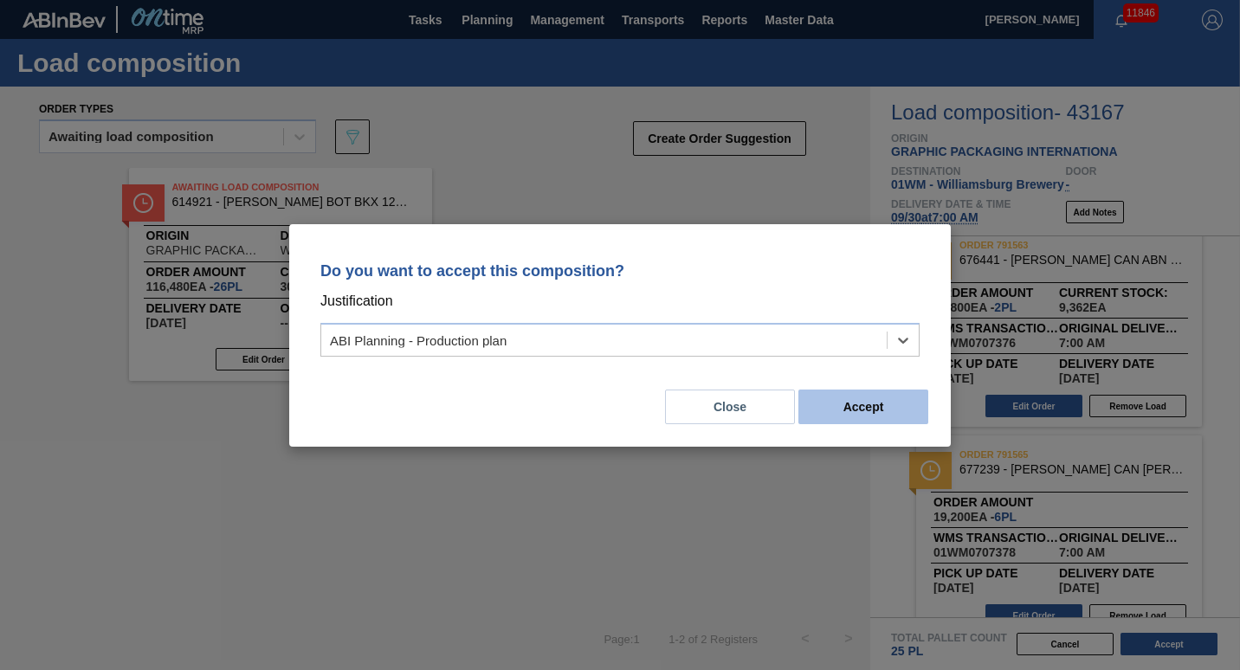
click at [858, 416] on button "Accept" at bounding box center [864, 407] width 130 height 35
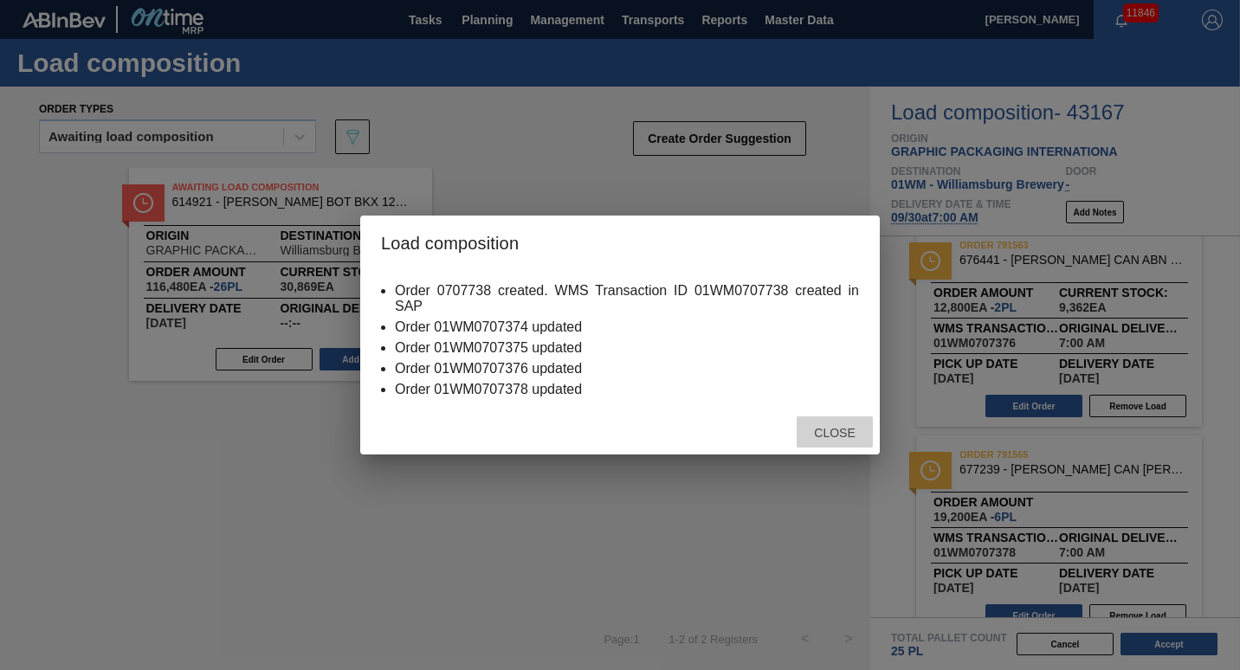
click at [820, 437] on span "Close" at bounding box center [834, 433] width 68 height 14
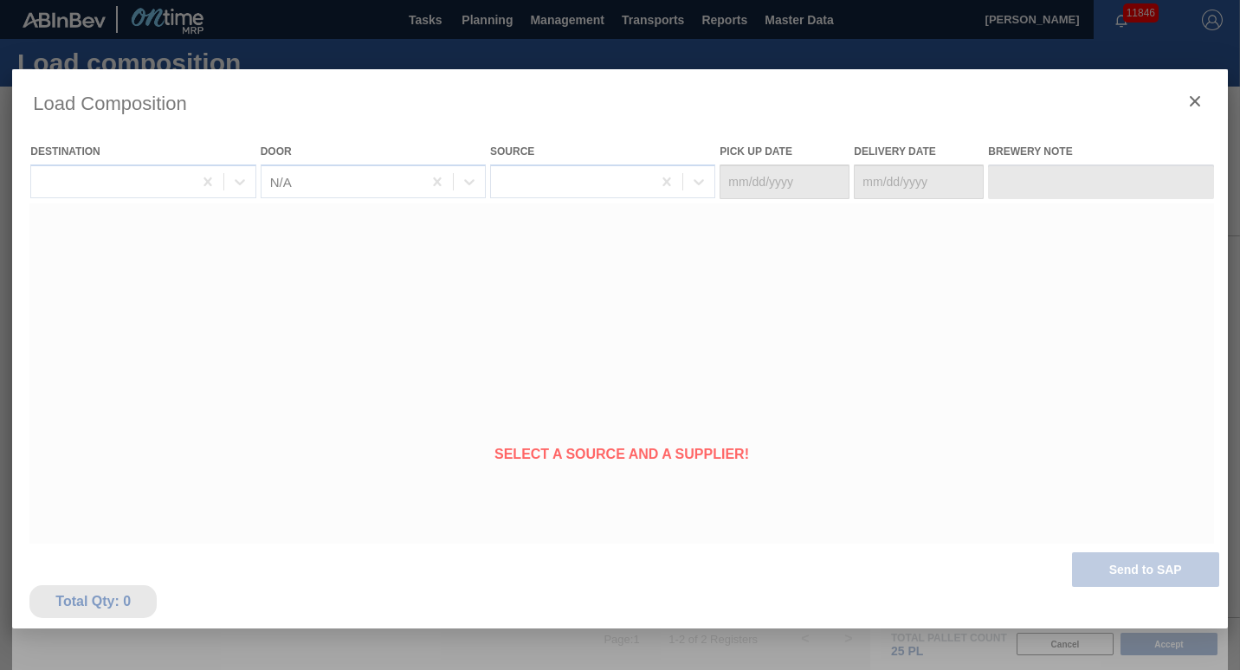
type Date "[DATE]"
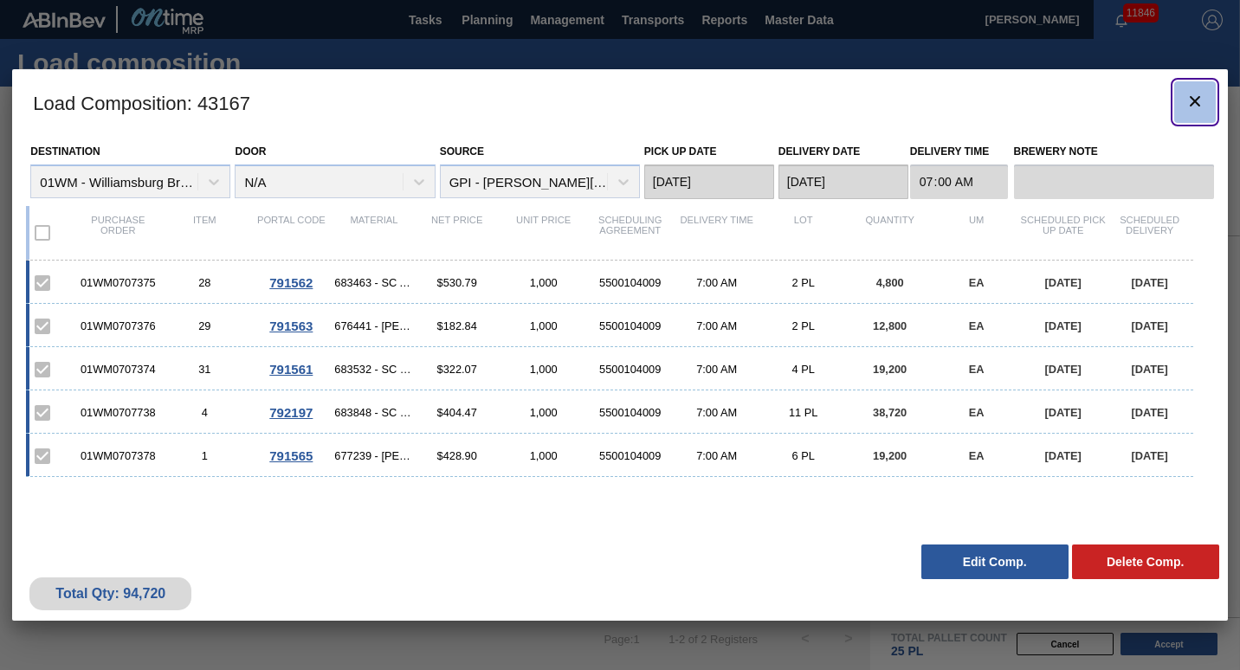
click at [1191, 107] on icon "botão de ícone" at bounding box center [1195, 101] width 21 height 21
